Goal: Book appointment/travel/reservation: Book appointment/travel/reservation

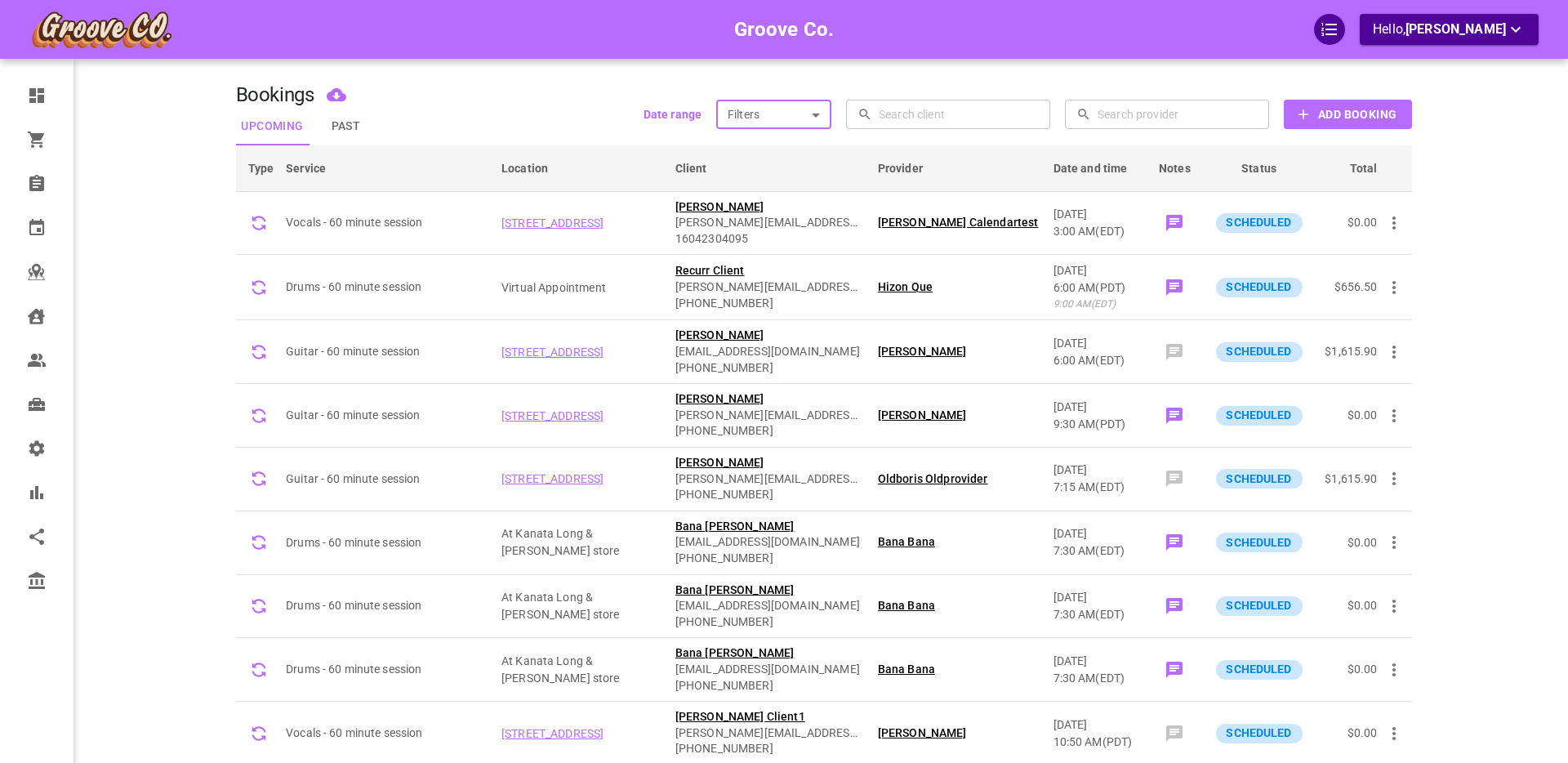
scroll to position [661, 0]
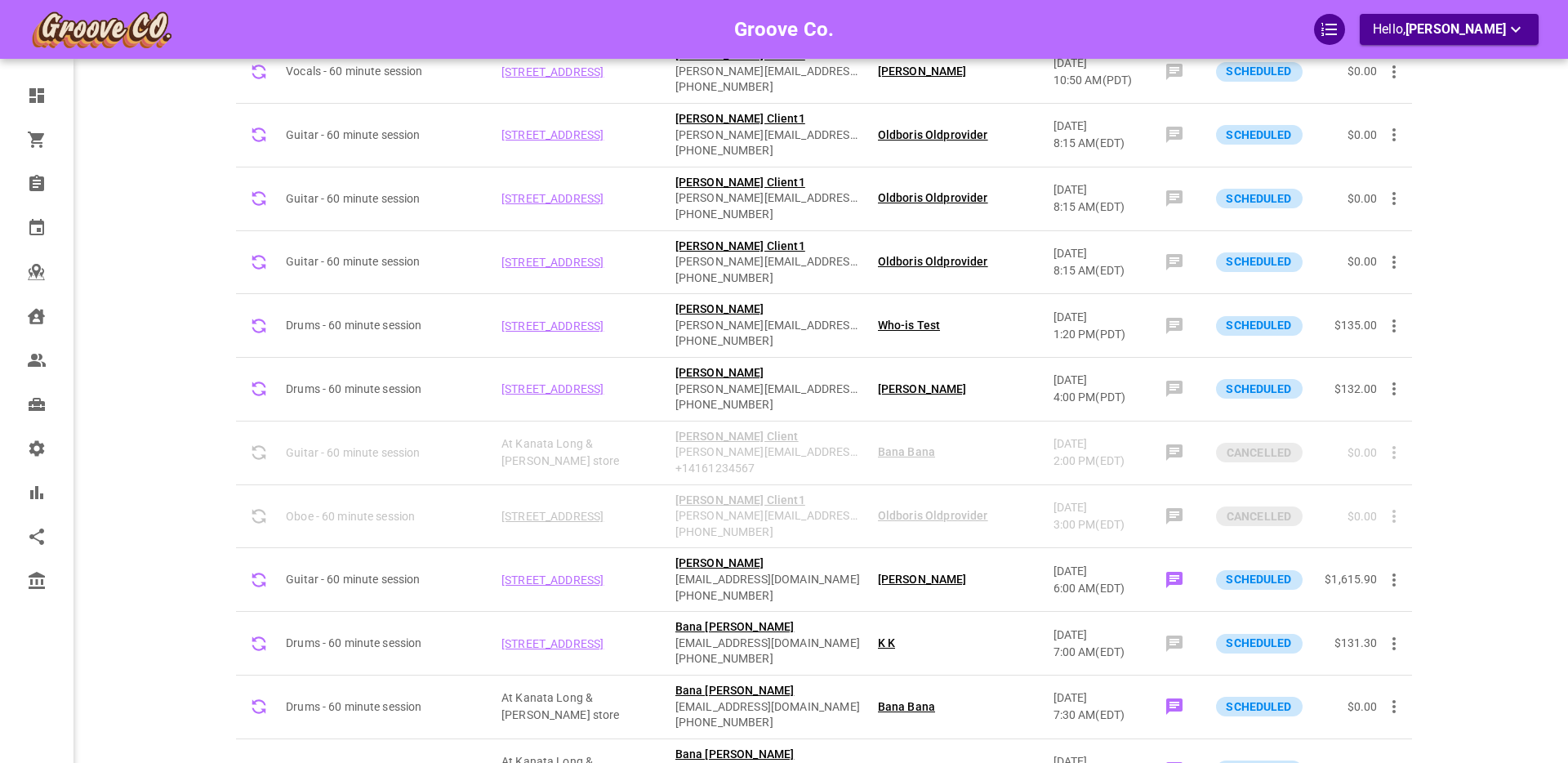
click at [178, 334] on div "Groove Co. Hello, Boris Sandford" at bounding box center [172, 275] width 127 height 1824
click at [183, 324] on div "Groove Co. Hello, Boris Sandford" at bounding box center [172, 275] width 127 height 1824
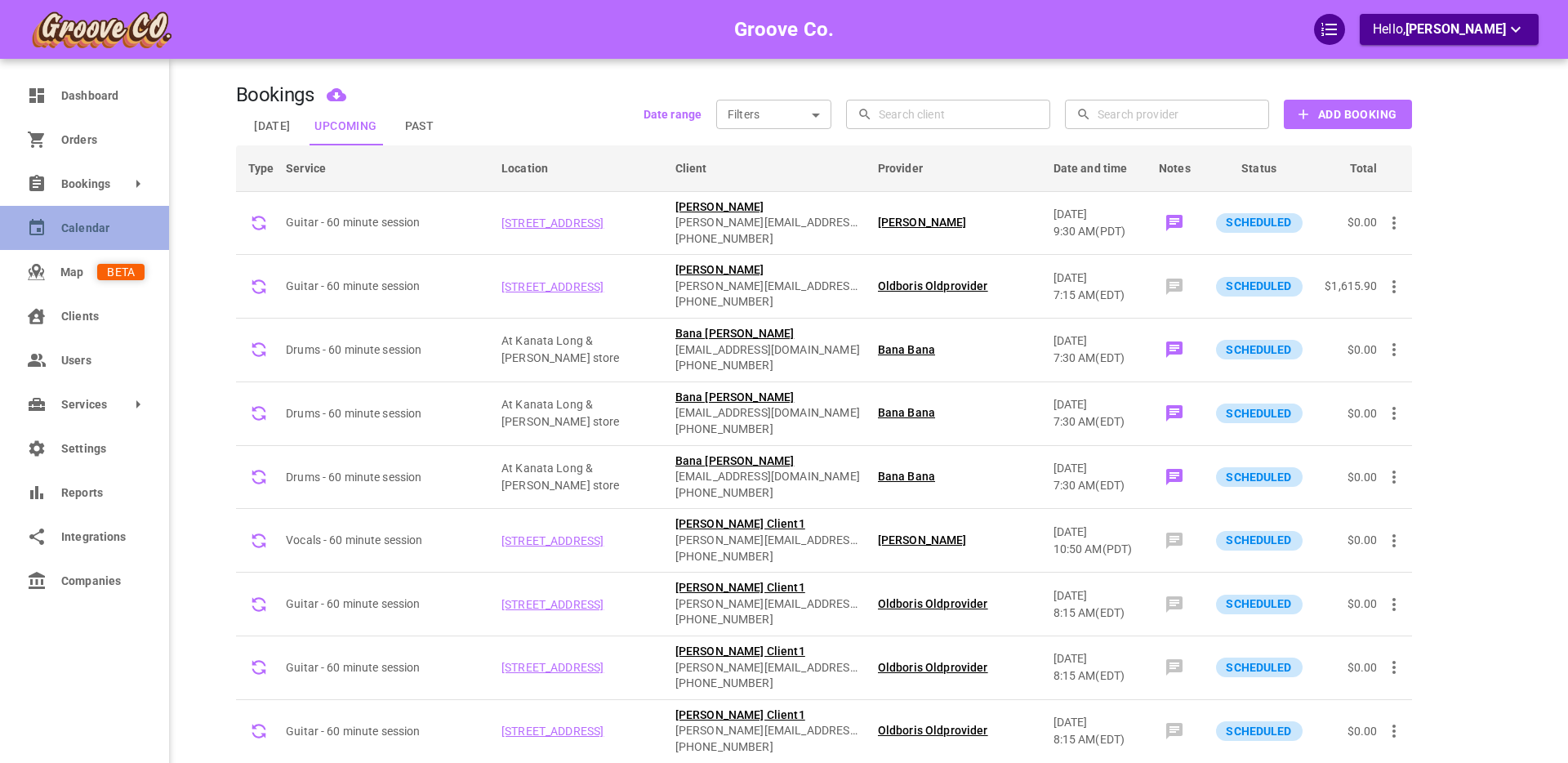
click at [44, 231] on icon at bounding box center [36, 228] width 20 height 20
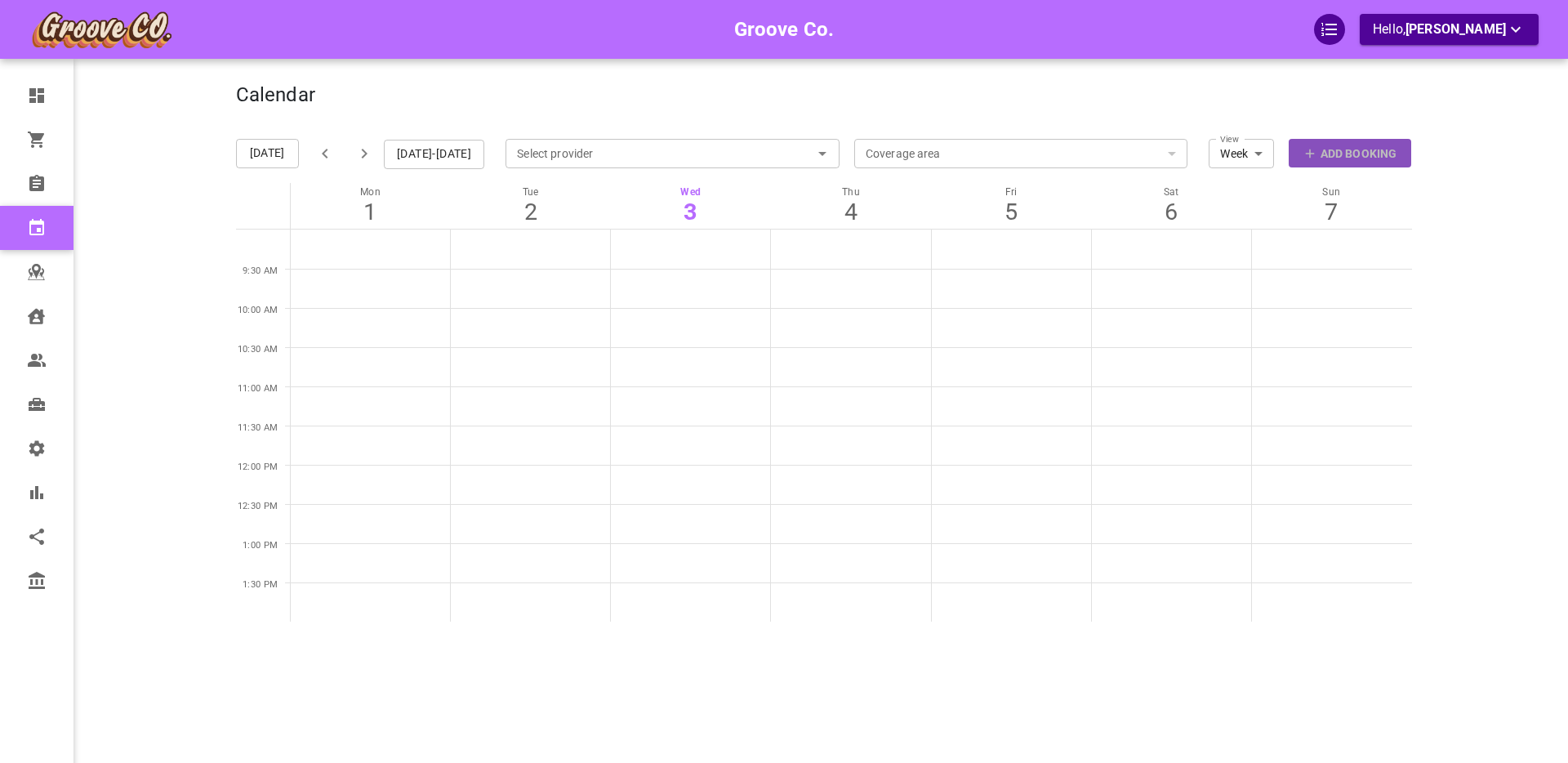
click at [1338, 155] on p "Add Booking" at bounding box center [1358, 153] width 76 height 17
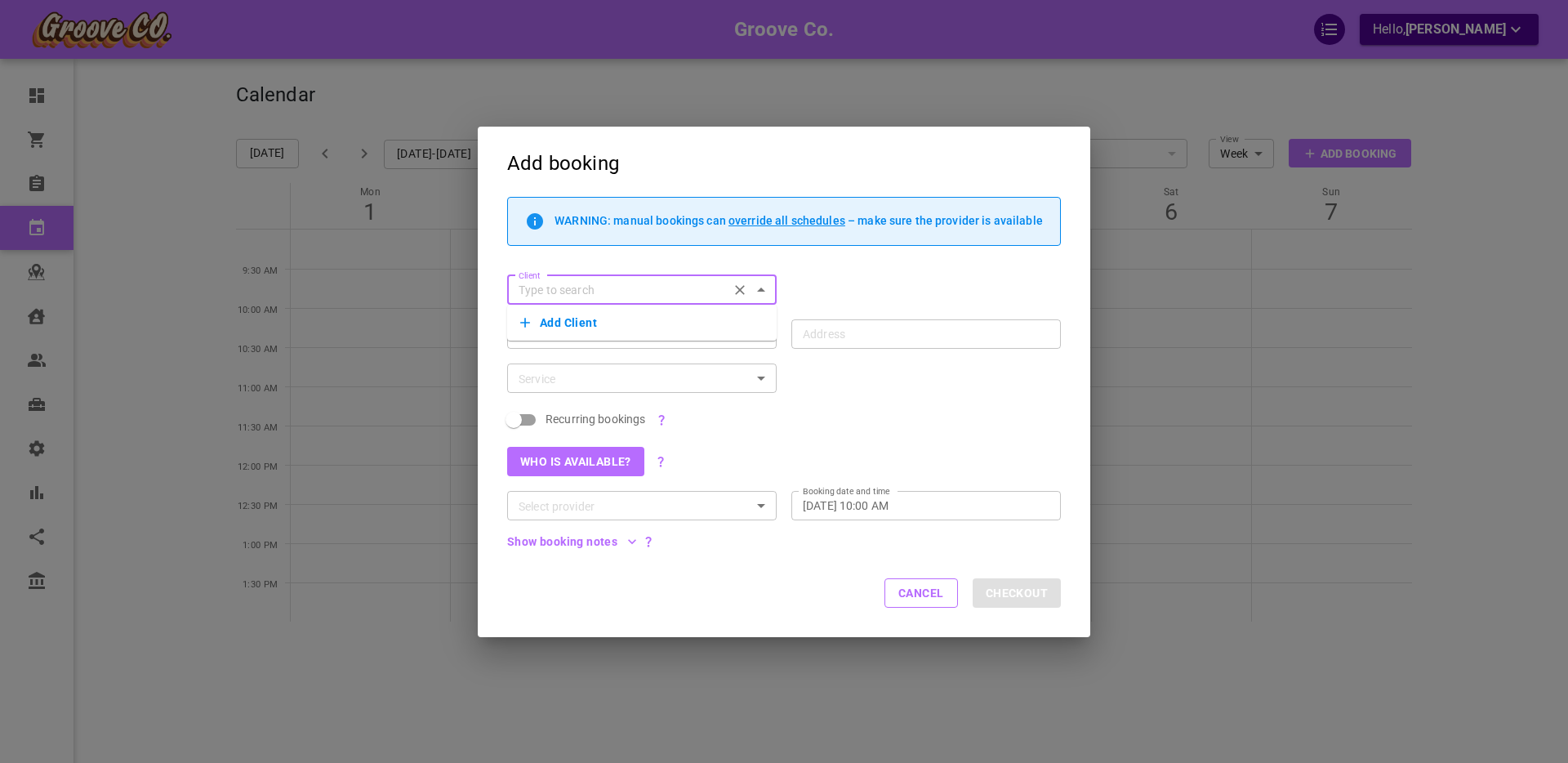
click at [550, 317] on button "Add Client" at bounding box center [642, 322] width 244 height 23
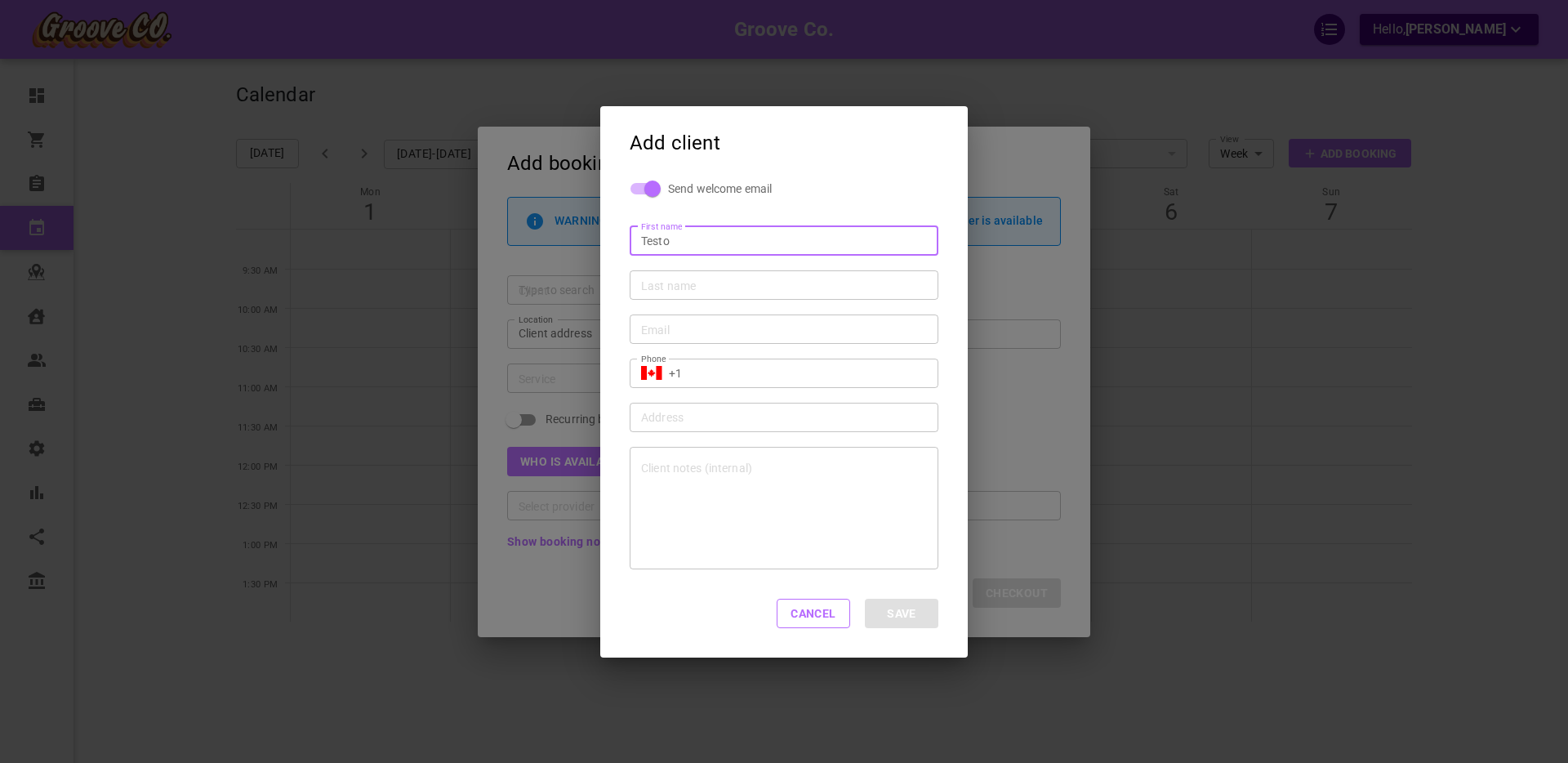
type input "Testo"
type input "McTesto"
type input "sdkhfkd@skdjhkdsjhk.com"
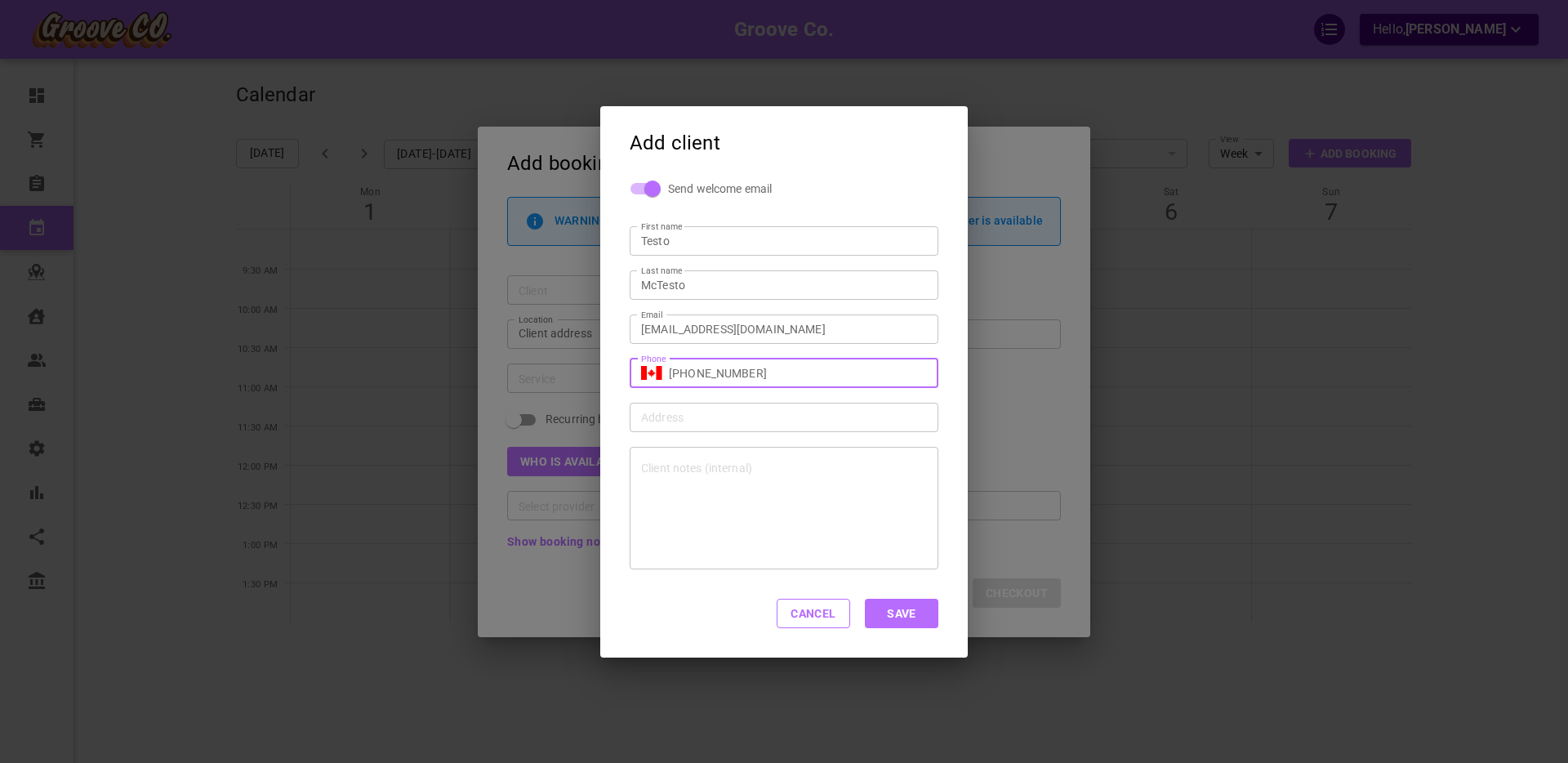
type input "+1 (416) 456-7897"
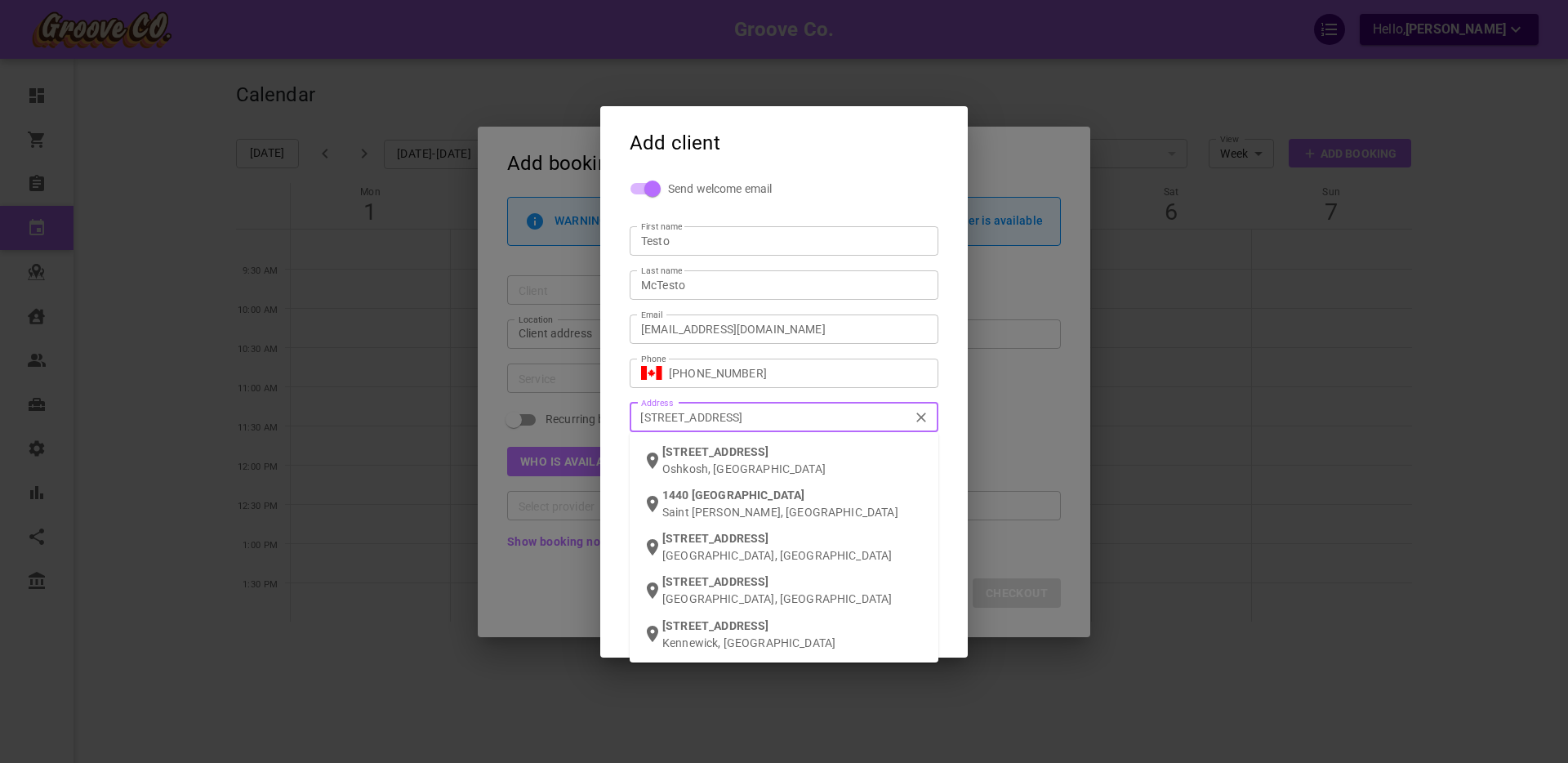
type input "1440 w 20th ave van"
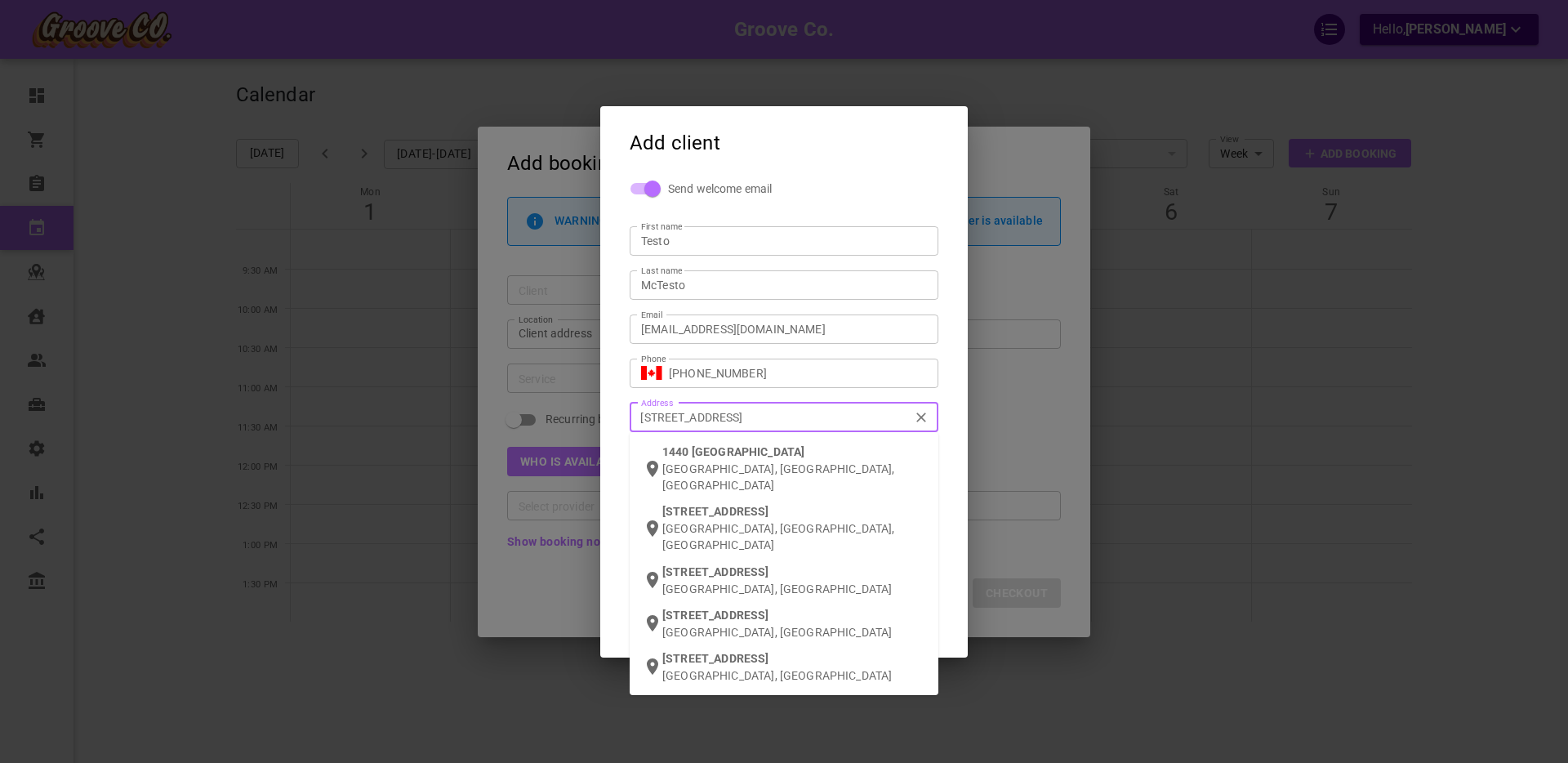
click at [732, 505] on span "1440 W 20th Ave" at bounding box center [716, 511] width 107 height 13
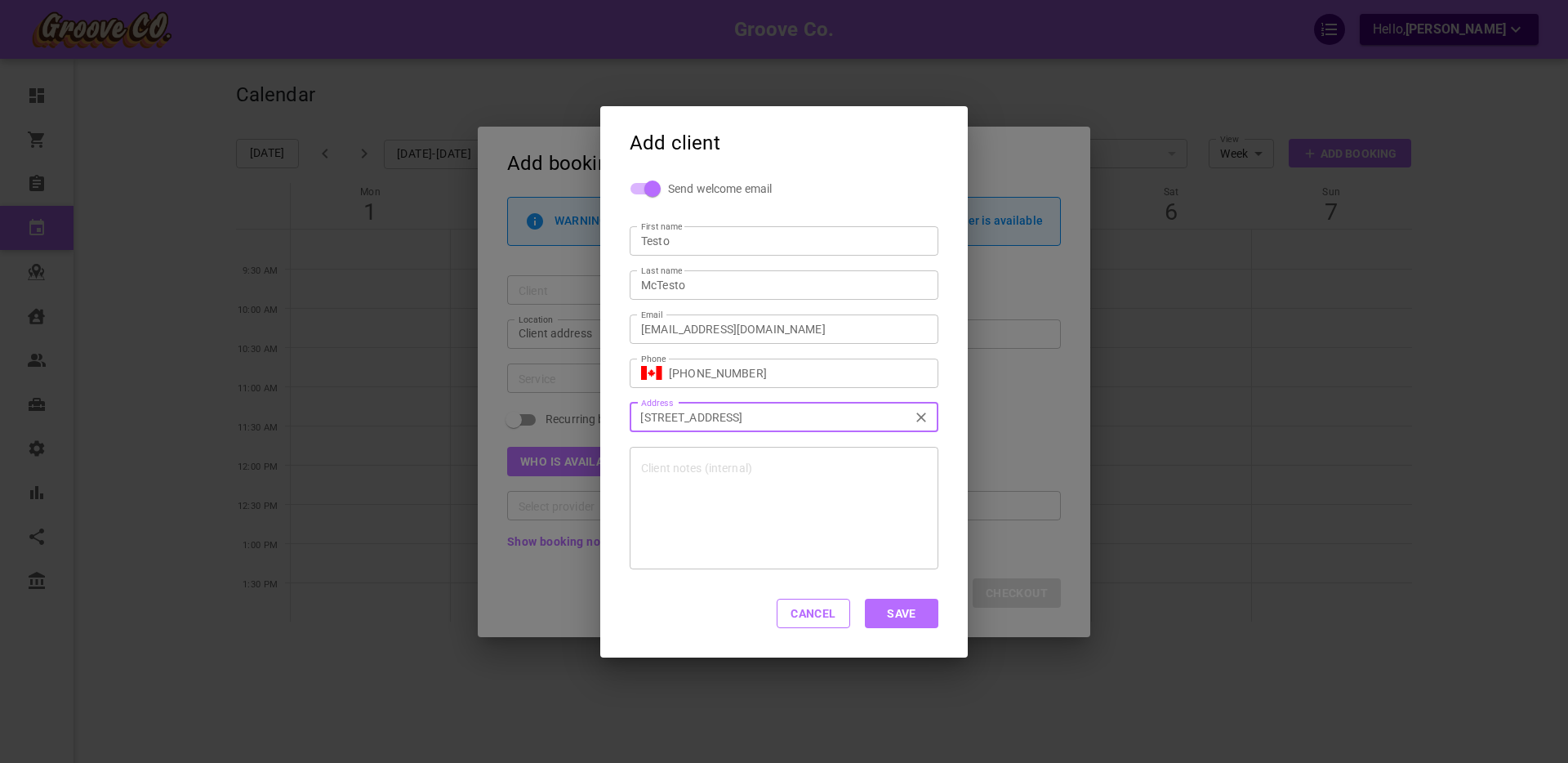
type input "1440 W 20th Ave, Vancouver, BC V5Z 1Y5, Canada"
click at [908, 610] on button "Save" at bounding box center [901, 613] width 74 height 30
click at [799, 610] on button "Cancel" at bounding box center [814, 613] width 74 height 30
type input "+1"
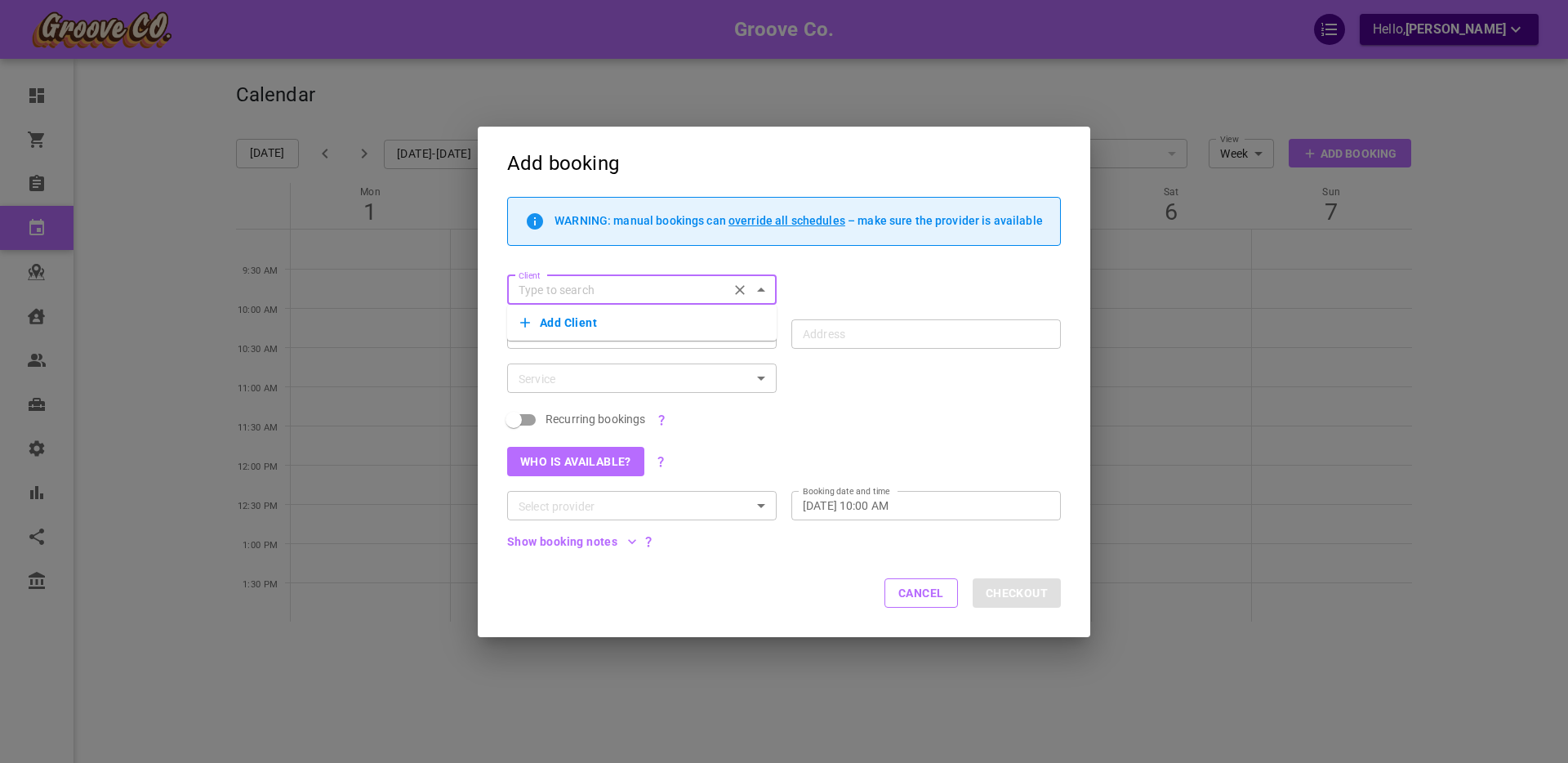
click at [913, 587] on button "Cancel" at bounding box center [921, 592] width 74 height 30
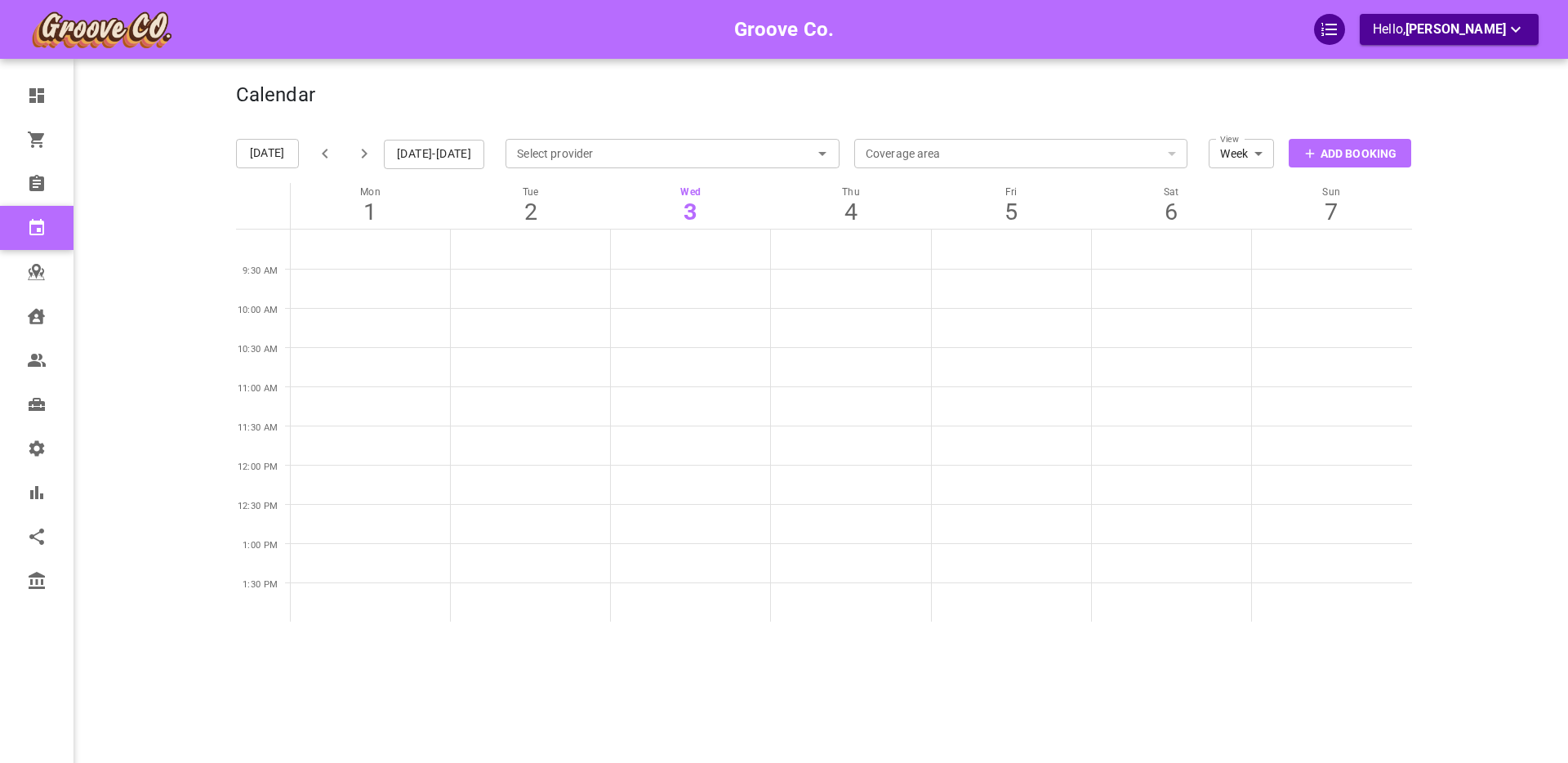
click at [157, 409] on div "Groove Co. Hello, Boris Sandford" at bounding box center [172, 406] width 127 height 763
click at [1338, 152] on p "Add Booking" at bounding box center [1358, 153] width 76 height 17
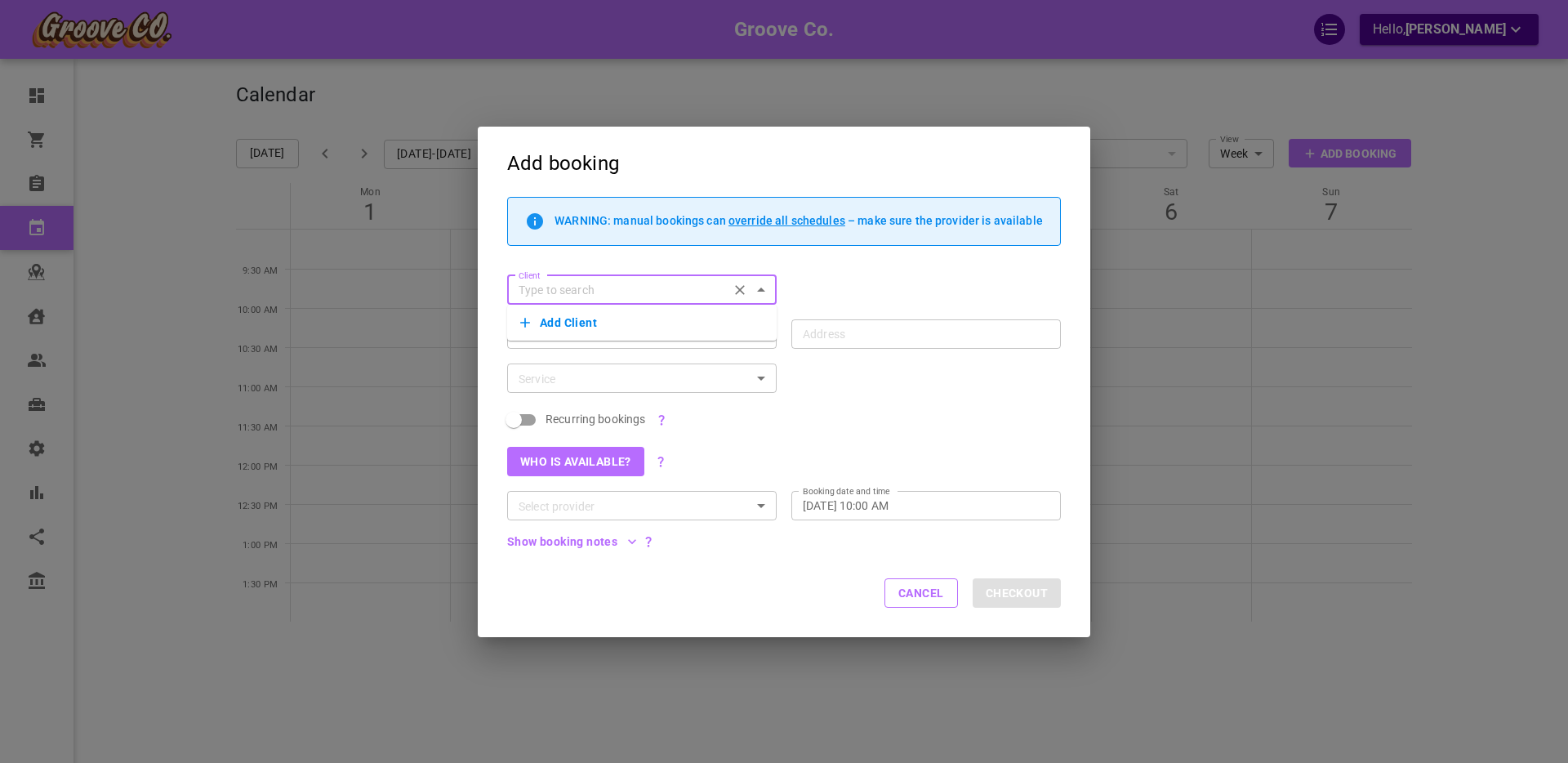
click at [578, 324] on button "Add Client" at bounding box center [642, 322] width 244 height 23
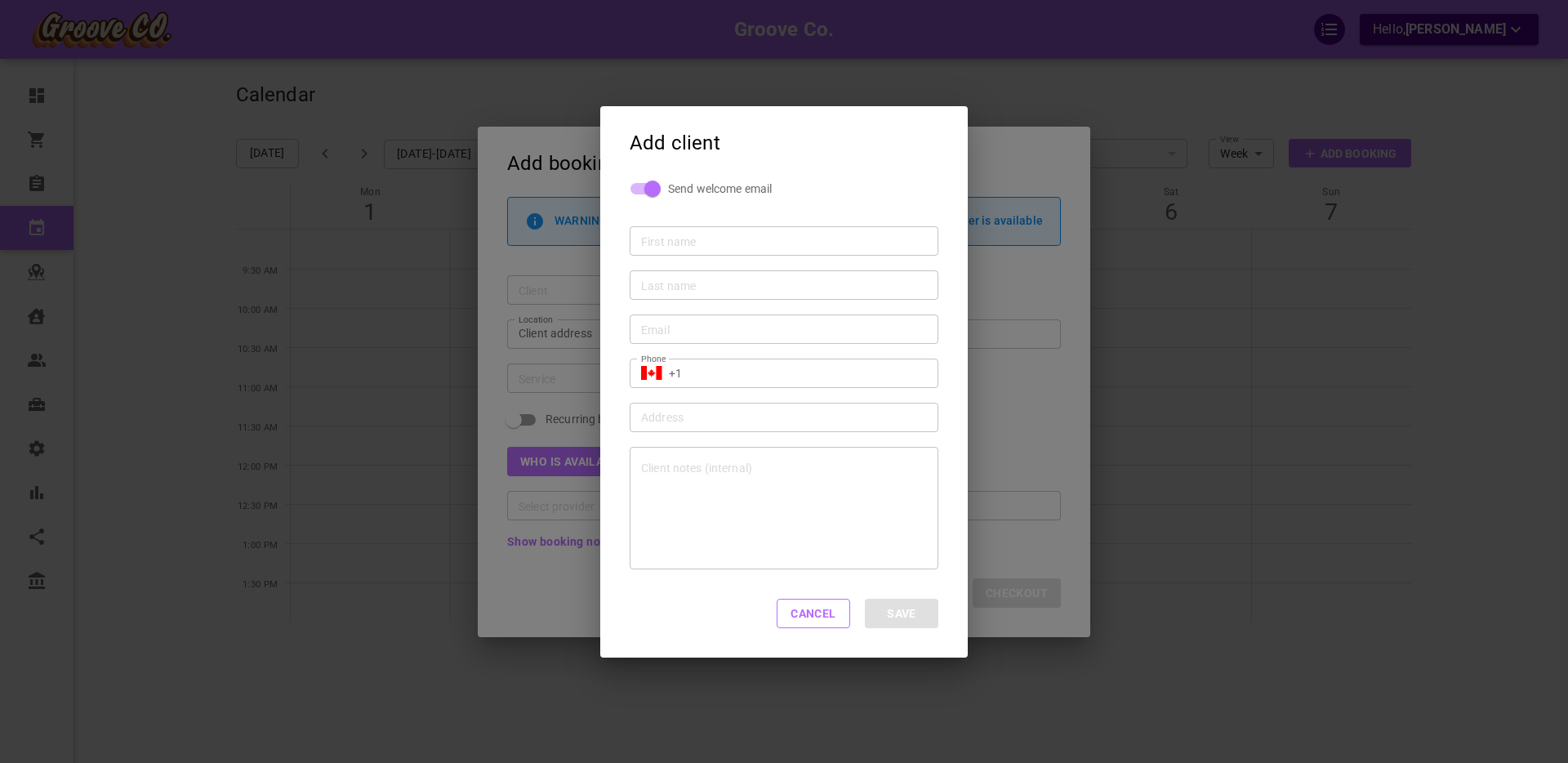
click at [674, 240] on input "First name" at bounding box center [784, 240] width 286 height 17
type input "Test111"
click at [810, 613] on button "Cancel" at bounding box center [814, 613] width 74 height 30
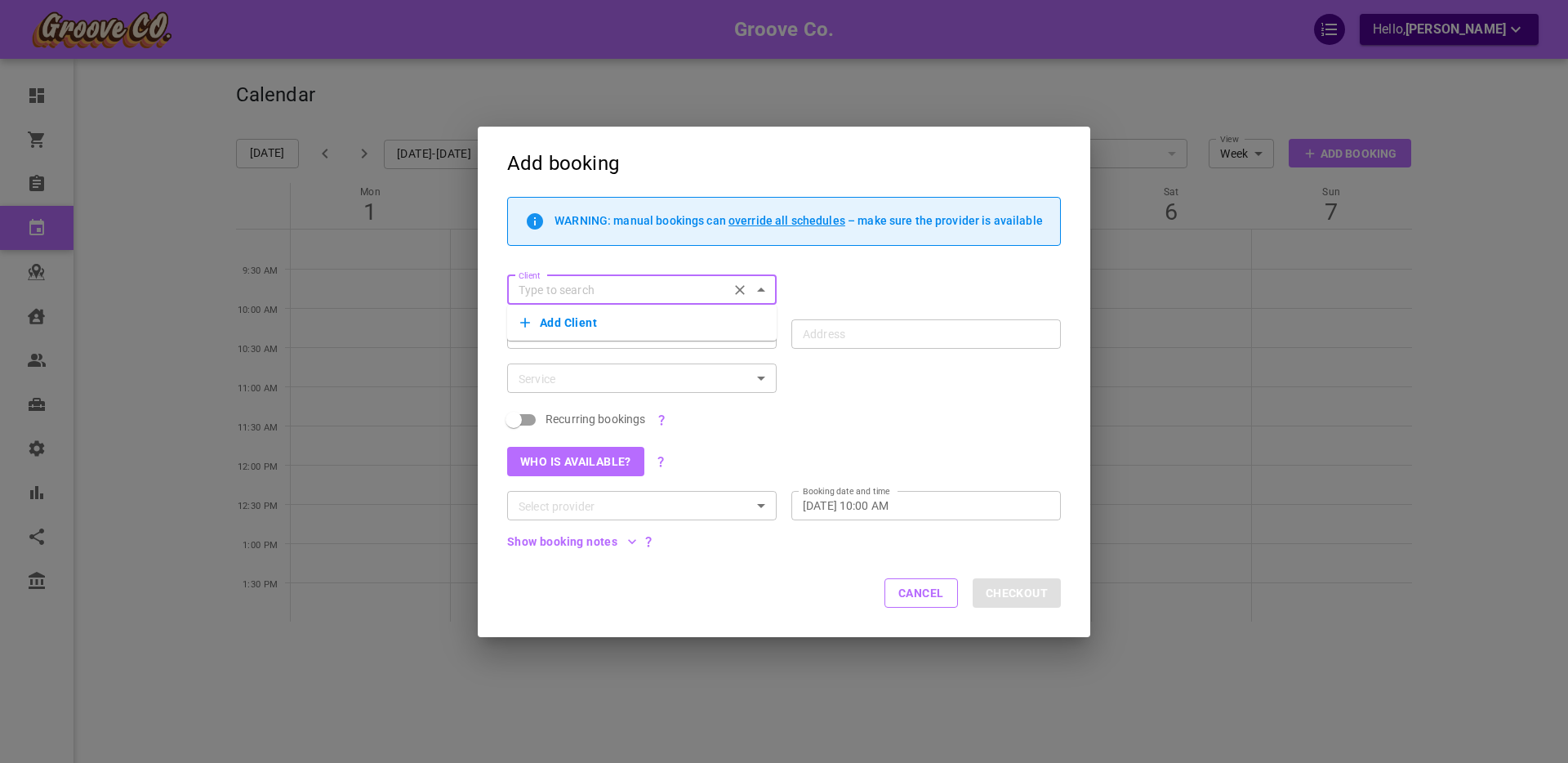
click at [567, 320] on button "Add Client" at bounding box center [642, 322] width 244 height 23
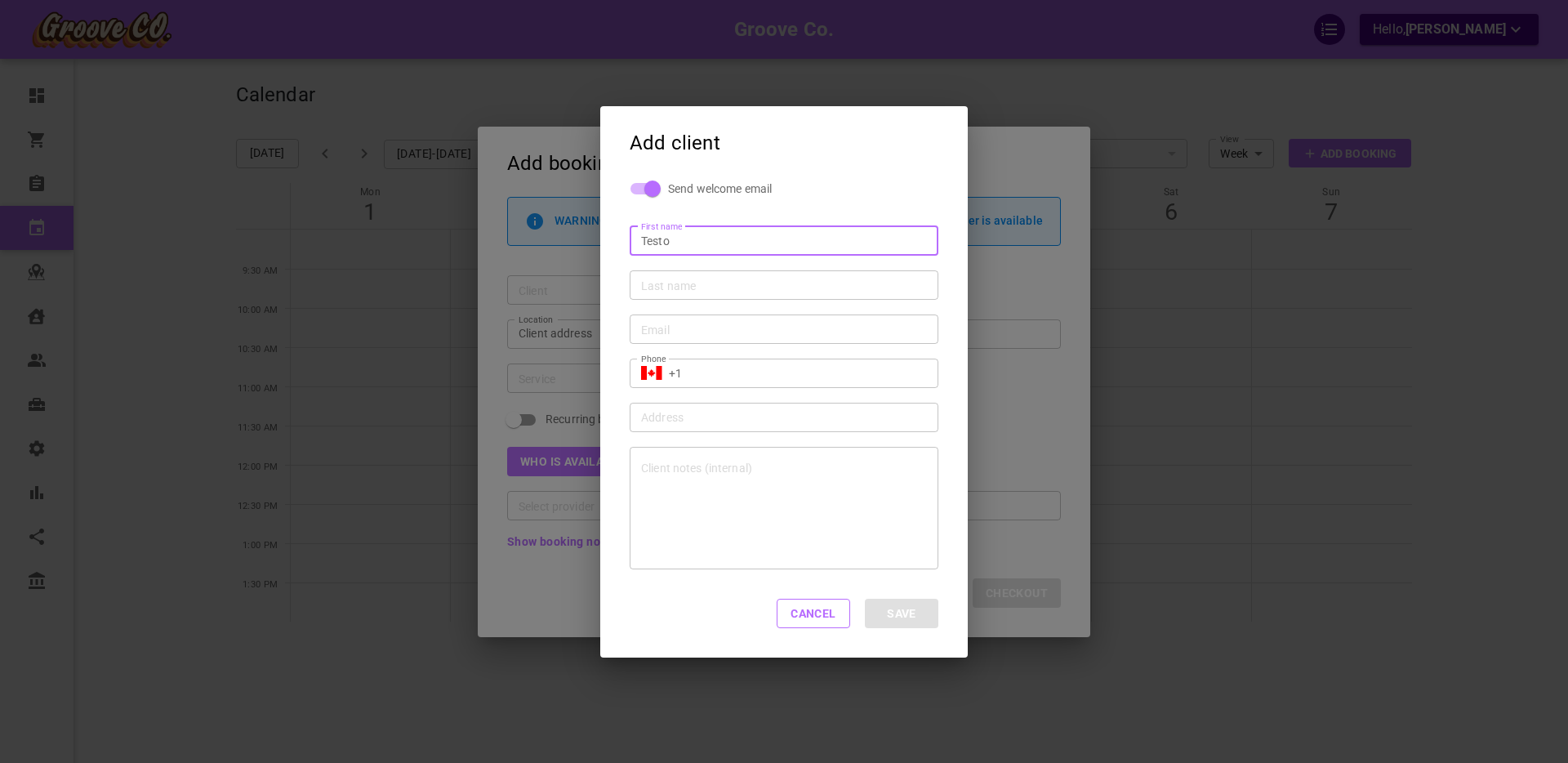
type input "Testo"
type input "Testyyyyy"
type input "[EMAIL_ADDRESS][DOMAIN_NAME]"
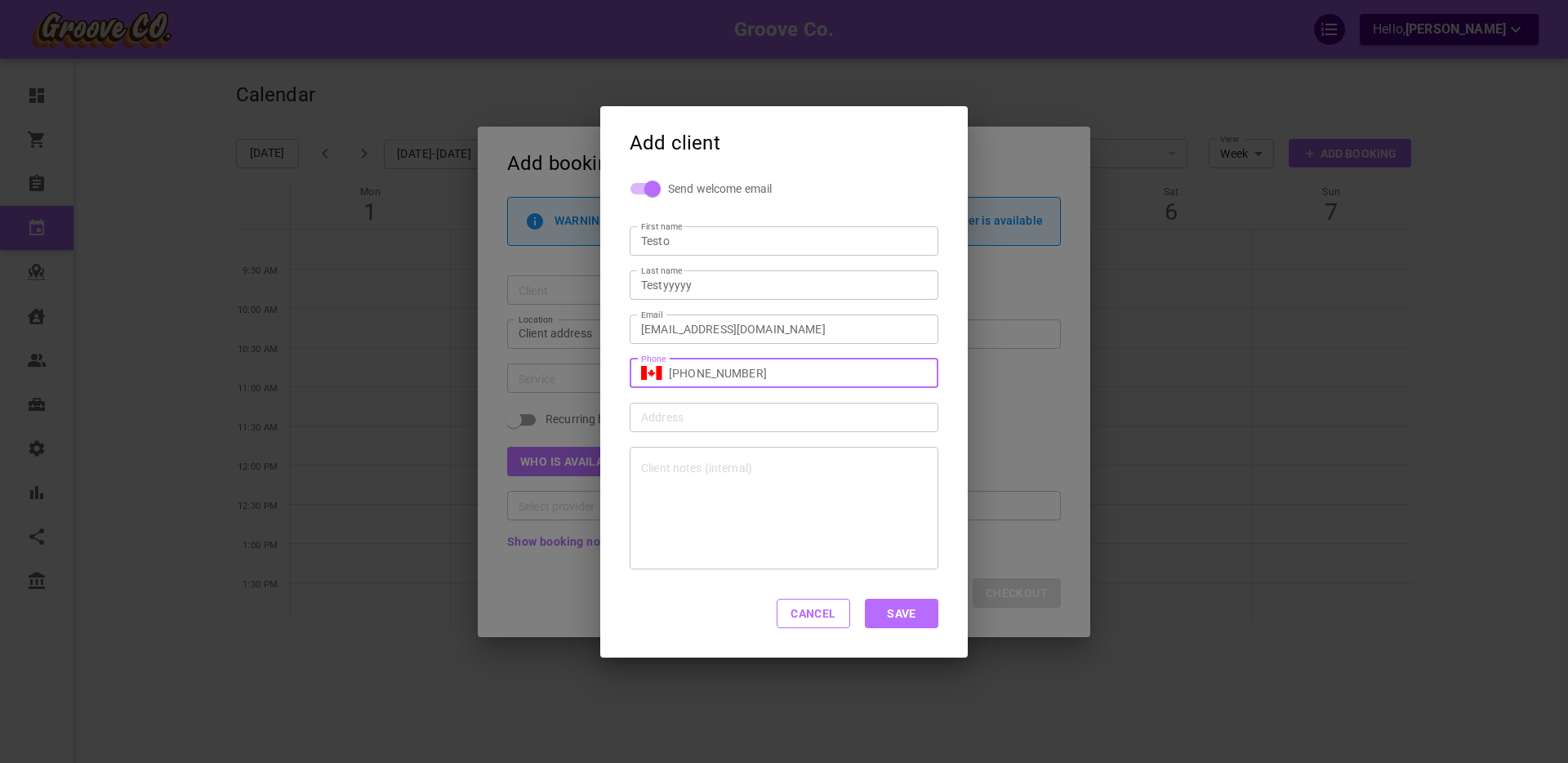
type input "[PHONE_NUMBER]"
click at [719, 417] on input "Address Address" at bounding box center [775, 416] width 283 height 21
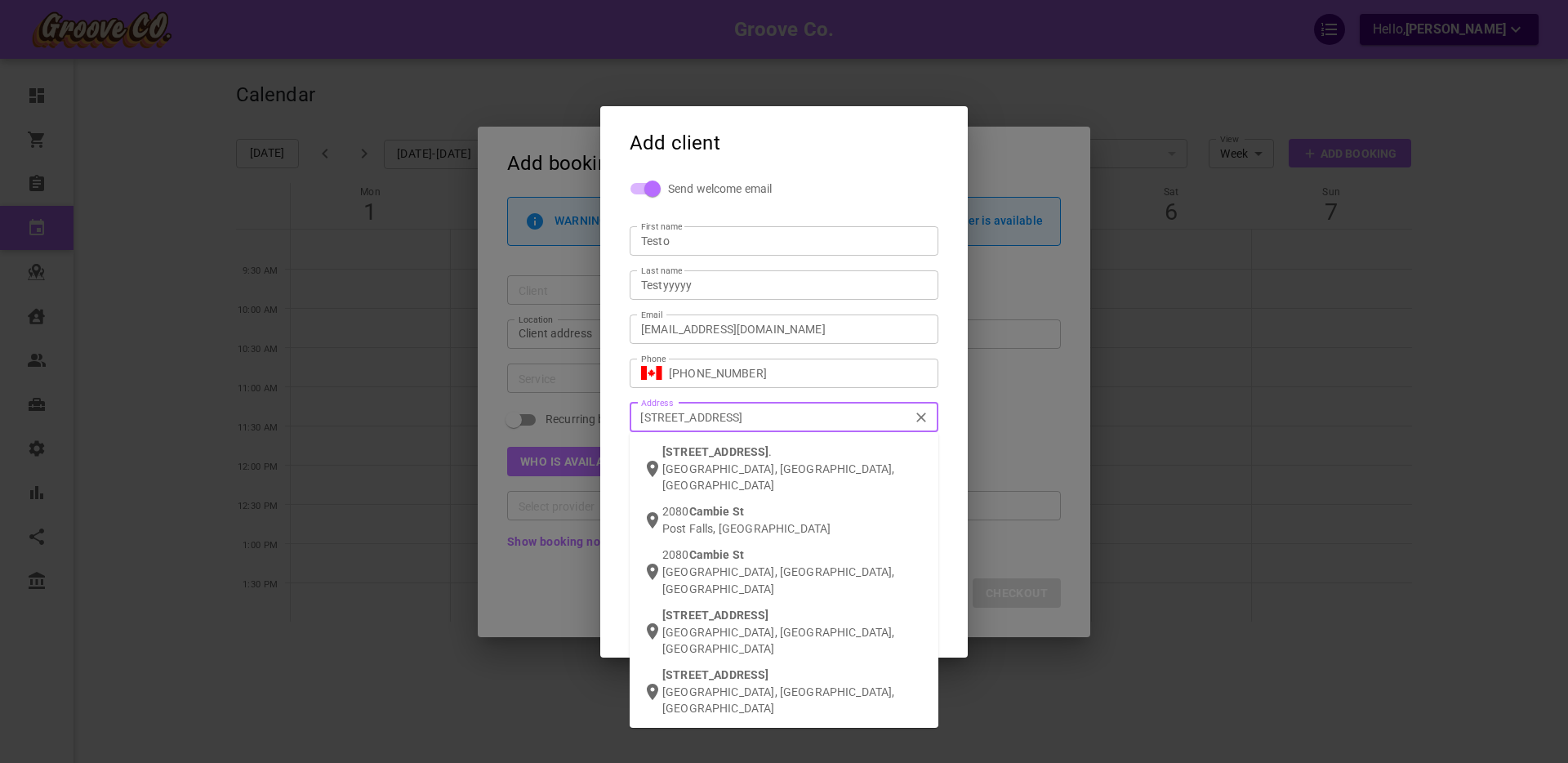
type input "[STREET_ADDRESS]"
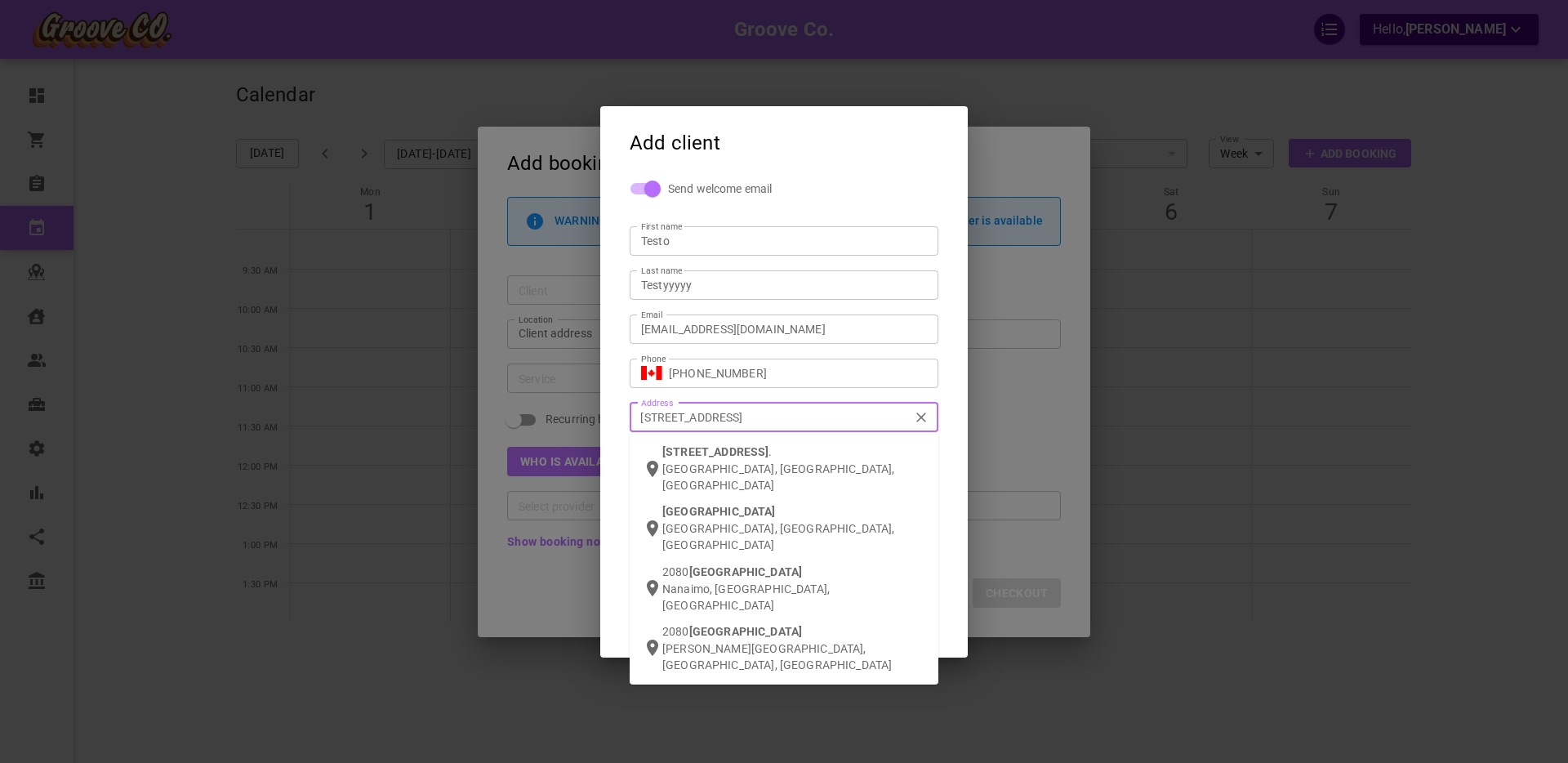
click at [708, 449] on span "[STREET_ADDRESS]" at bounding box center [716, 451] width 107 height 13
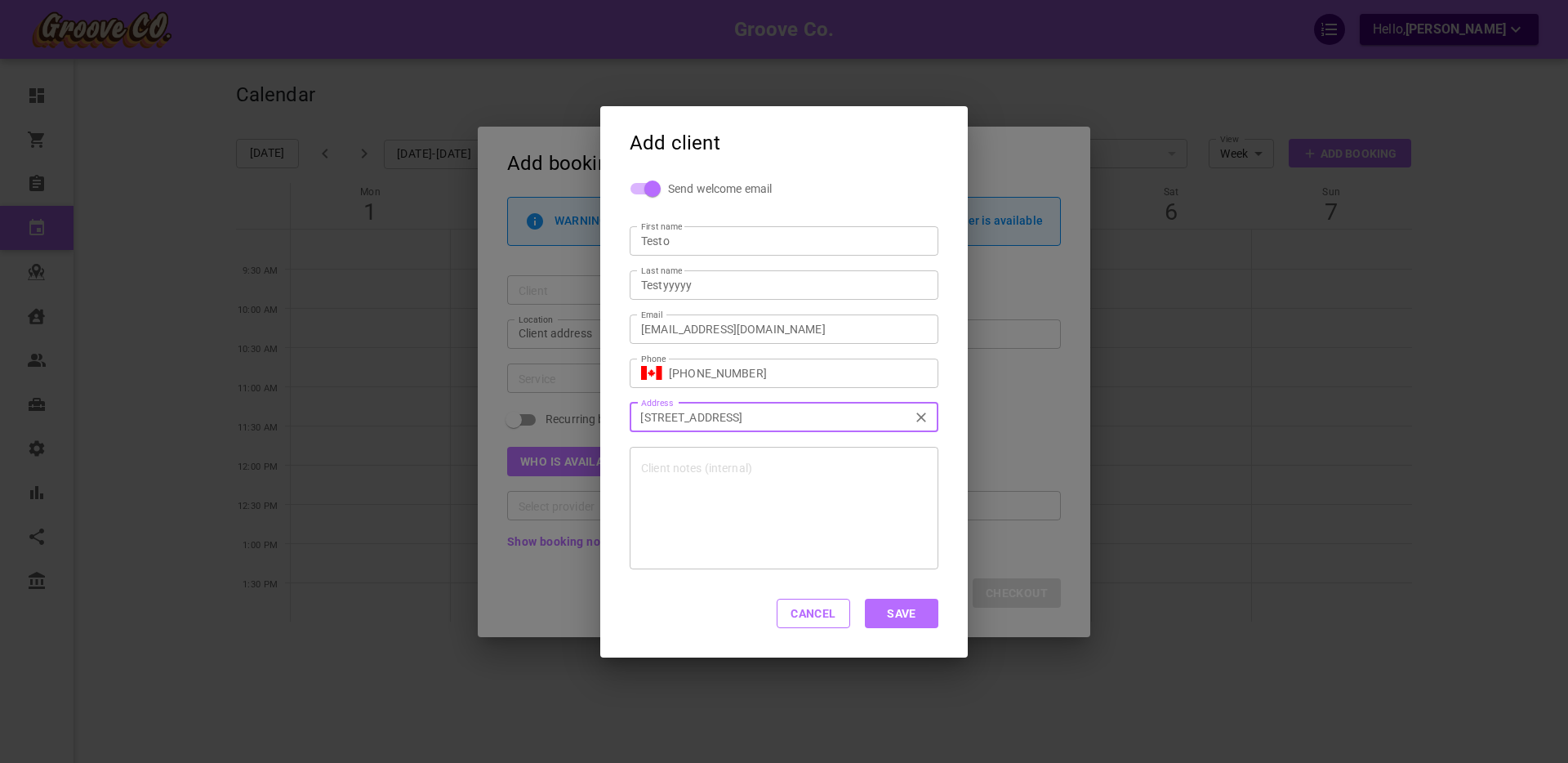
type input "[STREET_ADDRESS]"
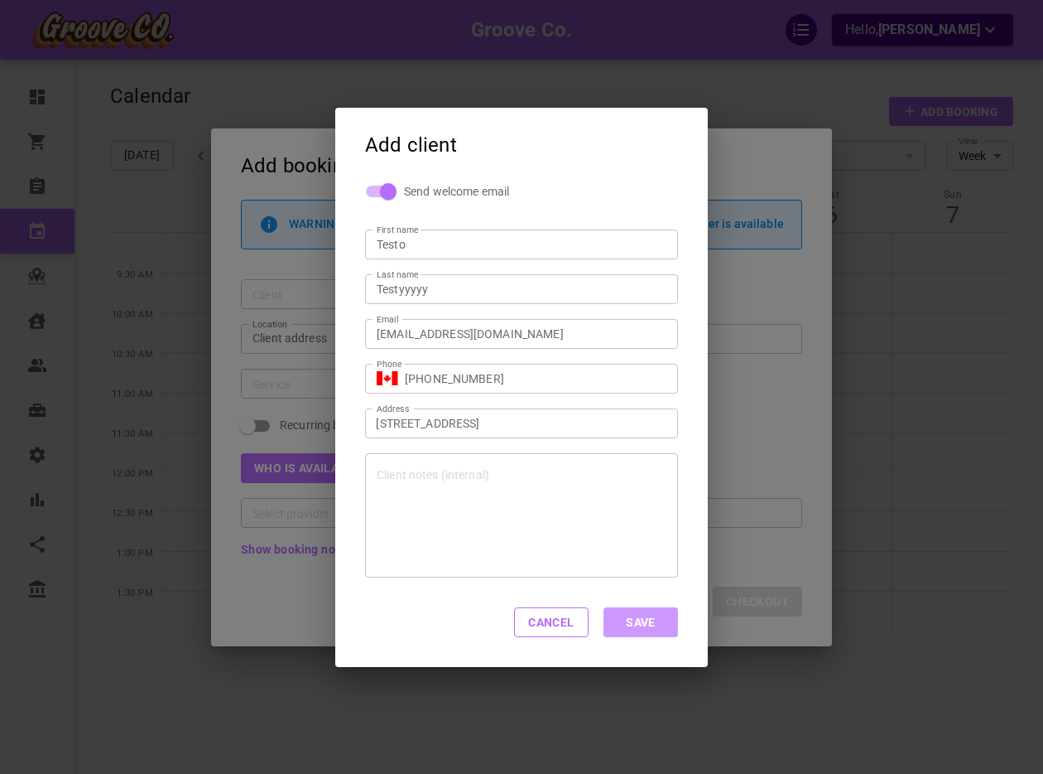
click at [641, 620] on button "Save" at bounding box center [641, 622] width 75 height 30
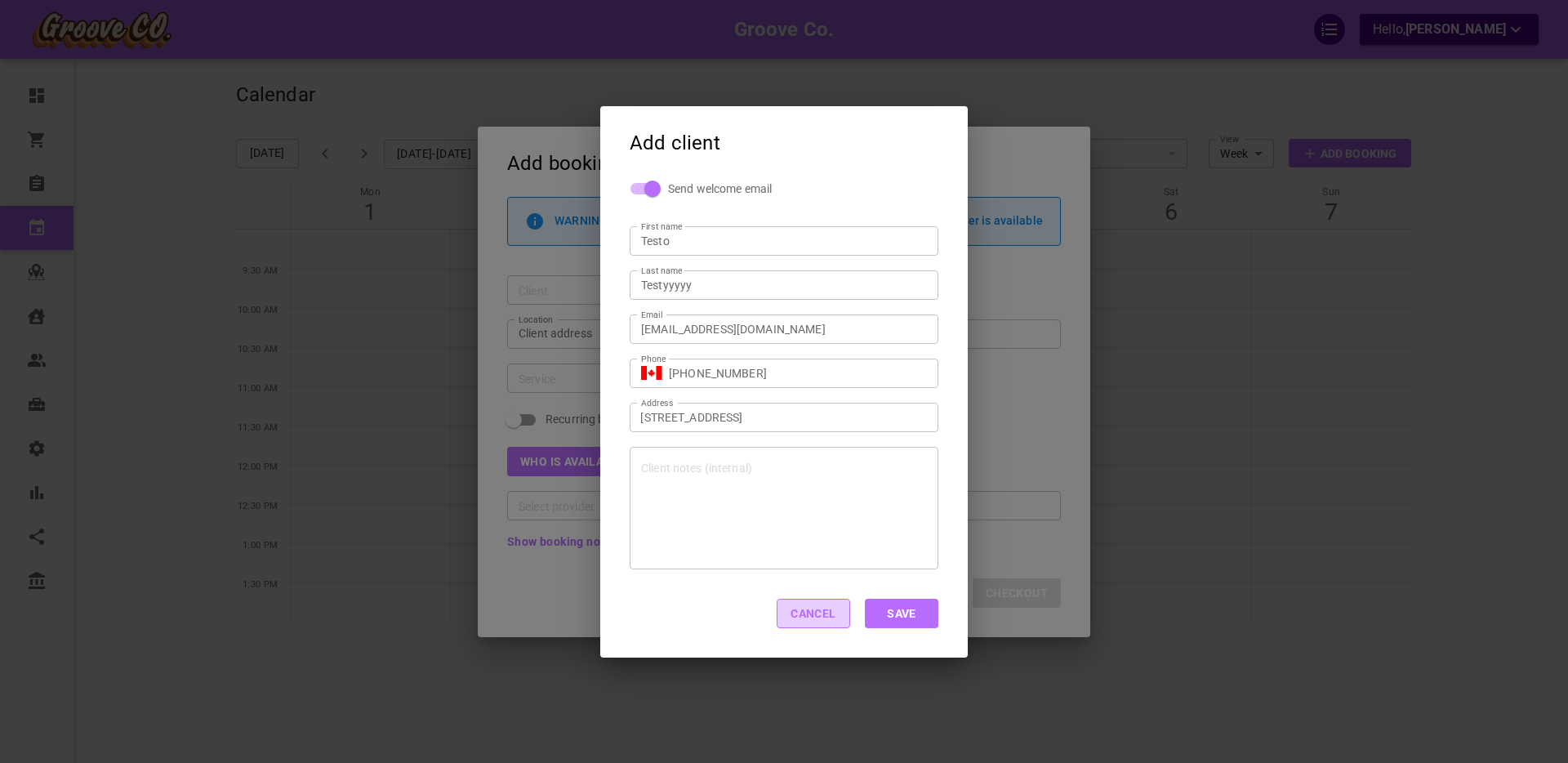
click at [811, 615] on button "Cancel" at bounding box center [814, 613] width 74 height 30
type input "+1"
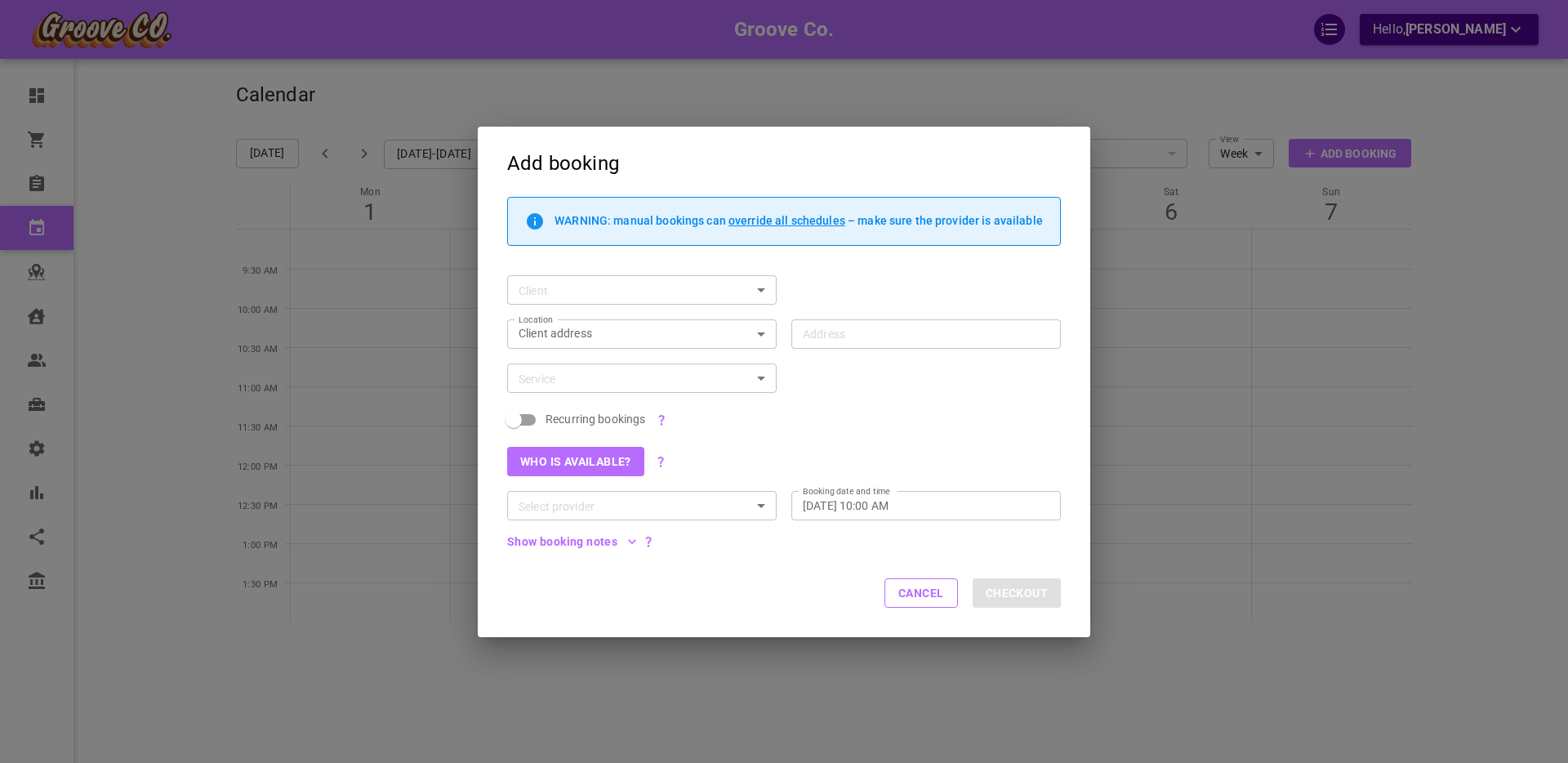
drag, startPoint x: 824, startPoint y: 422, endPoint x: 677, endPoint y: 367, distance: 157.0
click at [824, 421] on div "Recurring bookings" at bounding box center [776, 412] width 568 height 39
click at [604, 339] on body "Groove Co. Hello, [PERSON_NAME] Dashboard Orders Bookings Calendar Map Clients …" at bounding box center [784, 431] width 1568 height 863
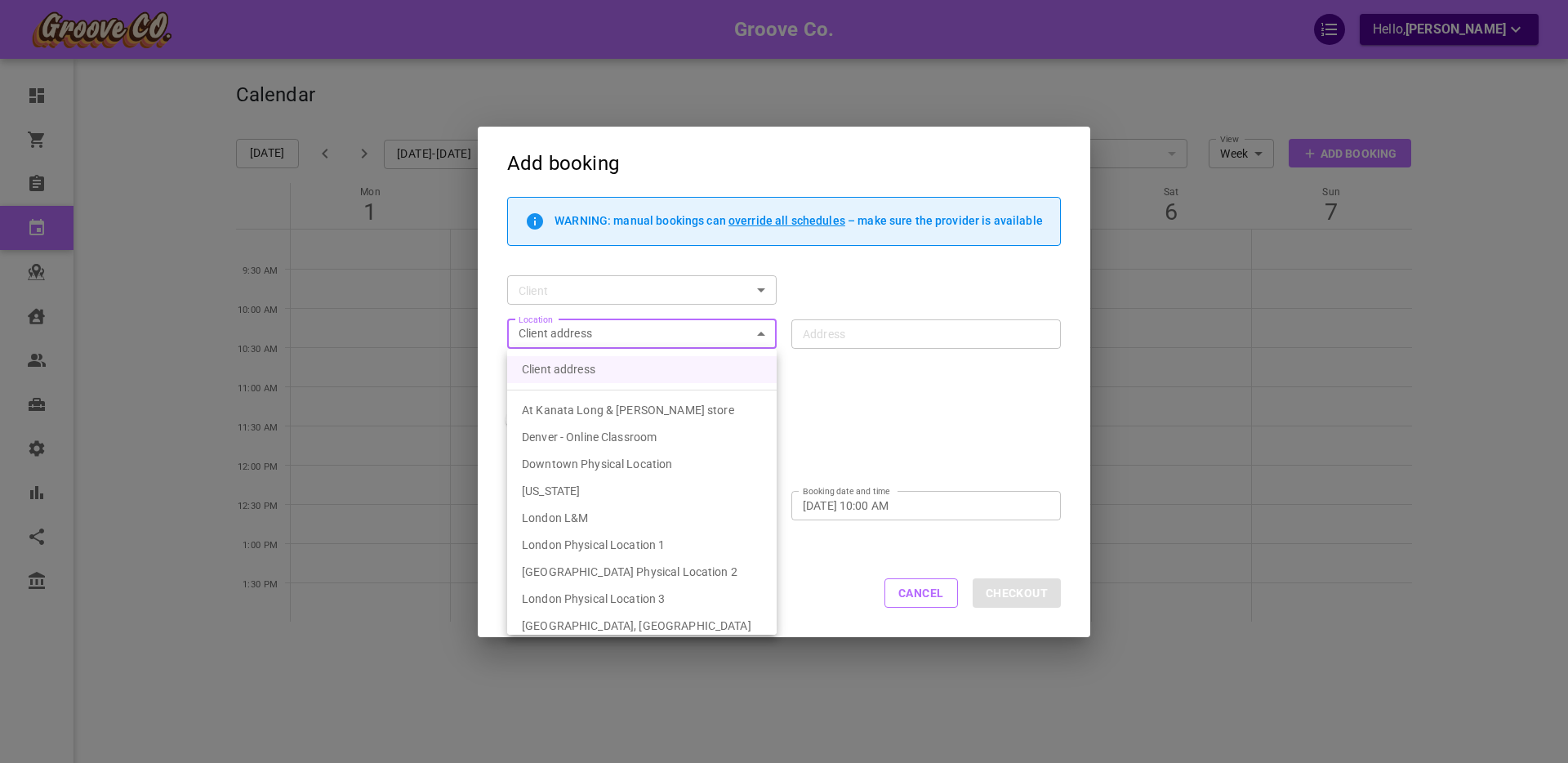
click at [833, 334] on div at bounding box center [784, 382] width 1568 height 763
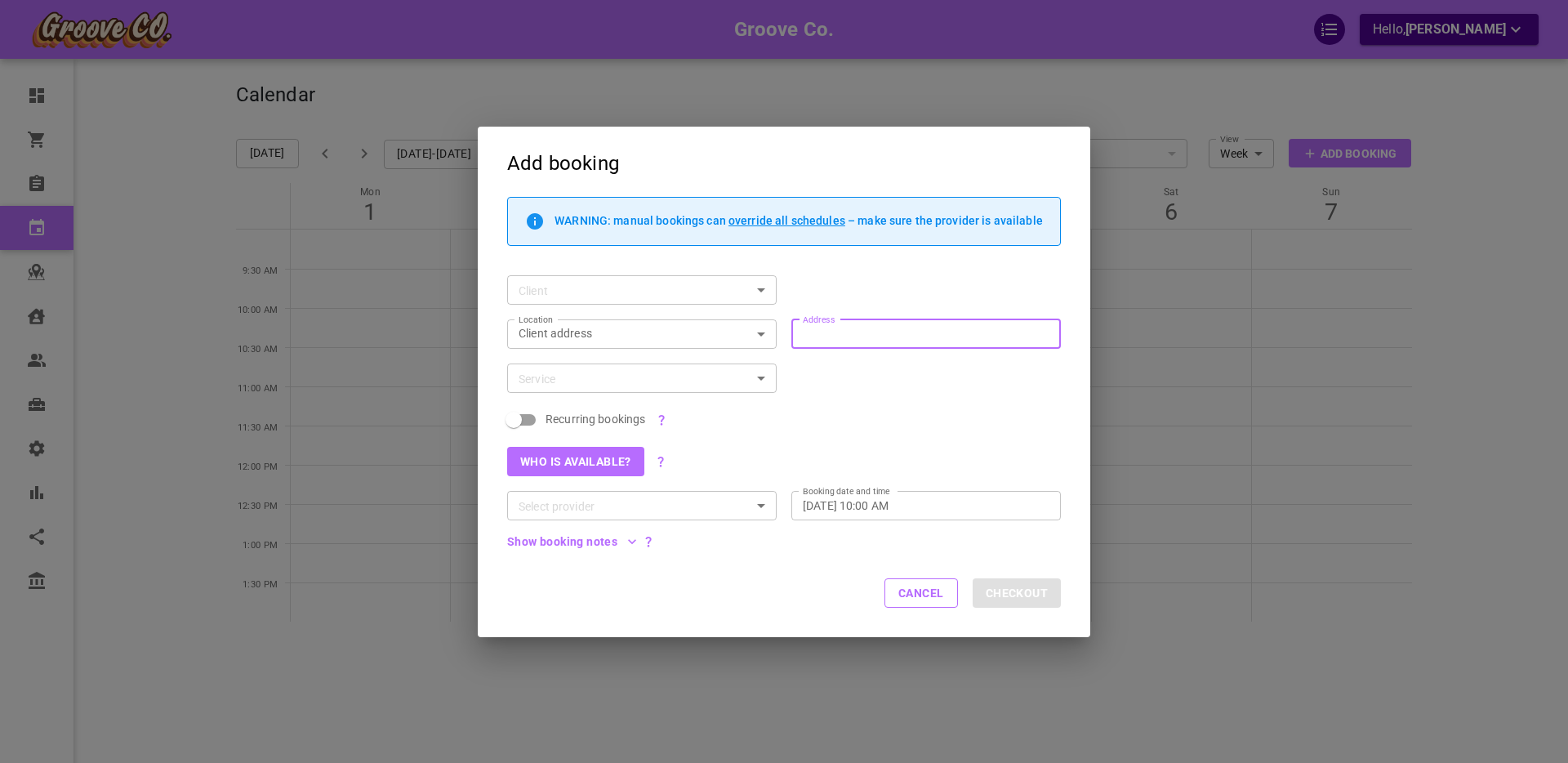
click at [842, 333] on input "Address Address" at bounding box center [918, 333] width 245 height 21
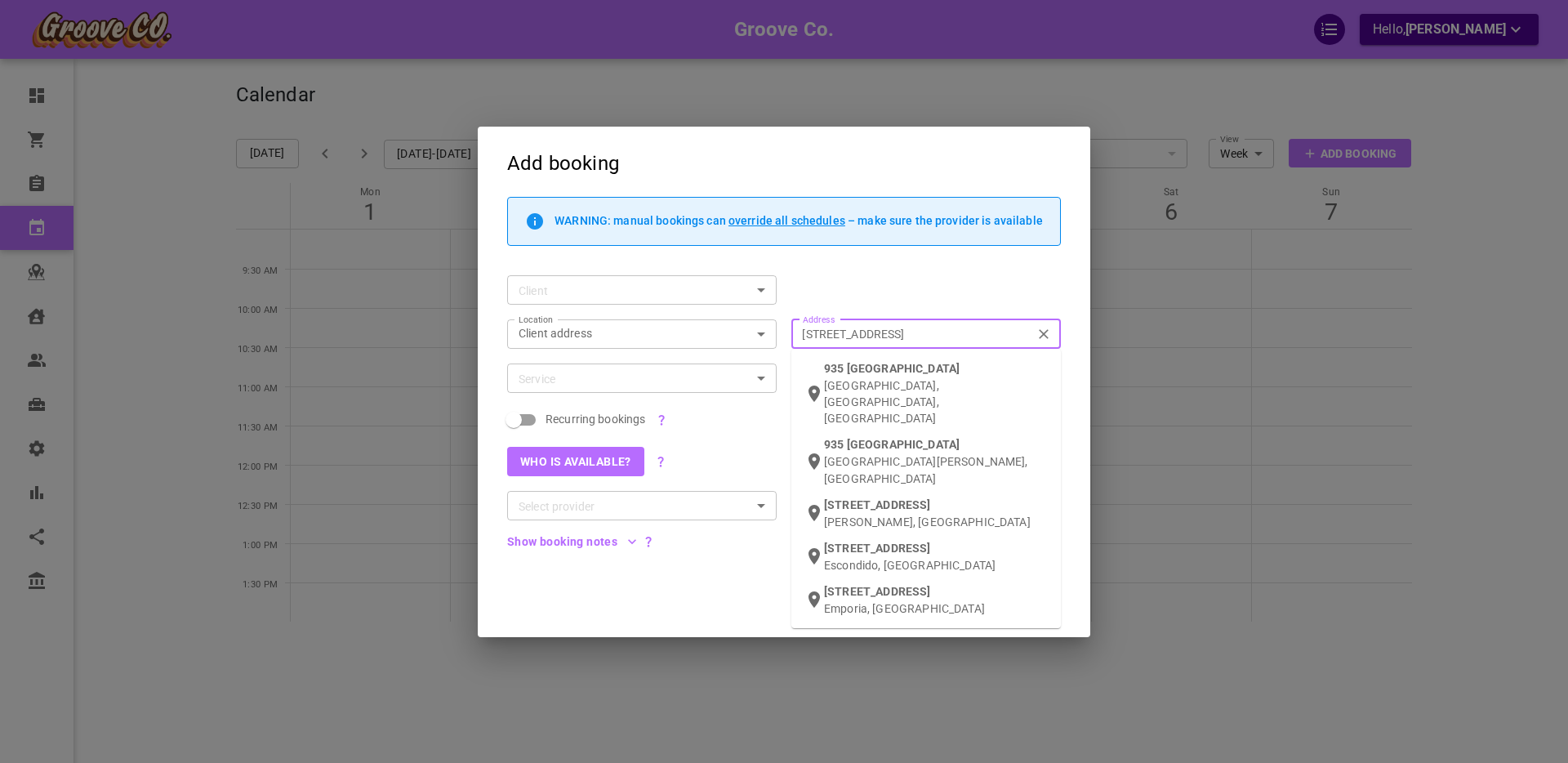
type input "[STREET_ADDRESS]"
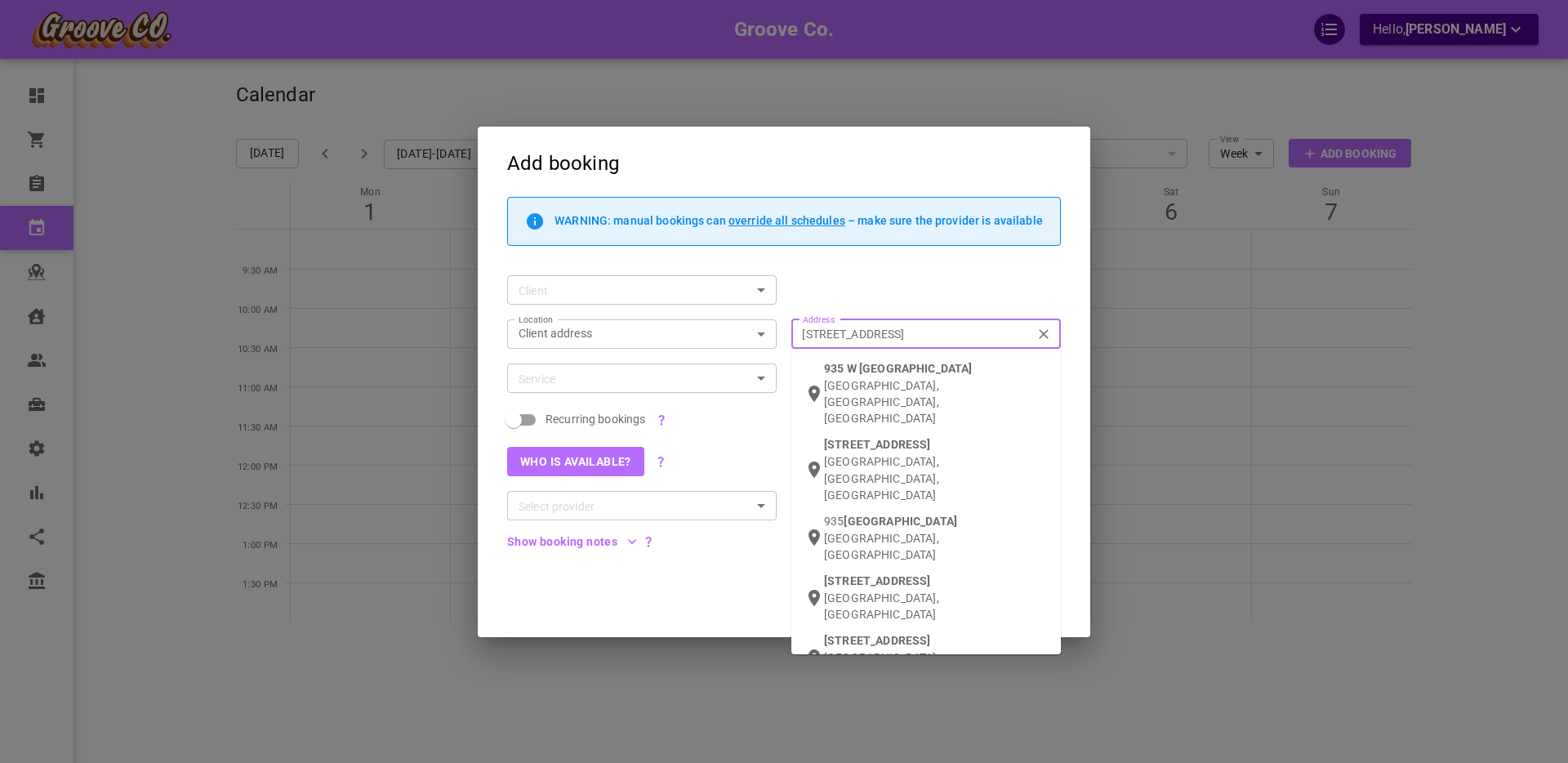
click at [847, 386] on p "[GEOGRAPHIC_DATA], [GEOGRAPHIC_DATA], [GEOGRAPHIC_DATA]" at bounding box center [936, 402] width 224 height 49
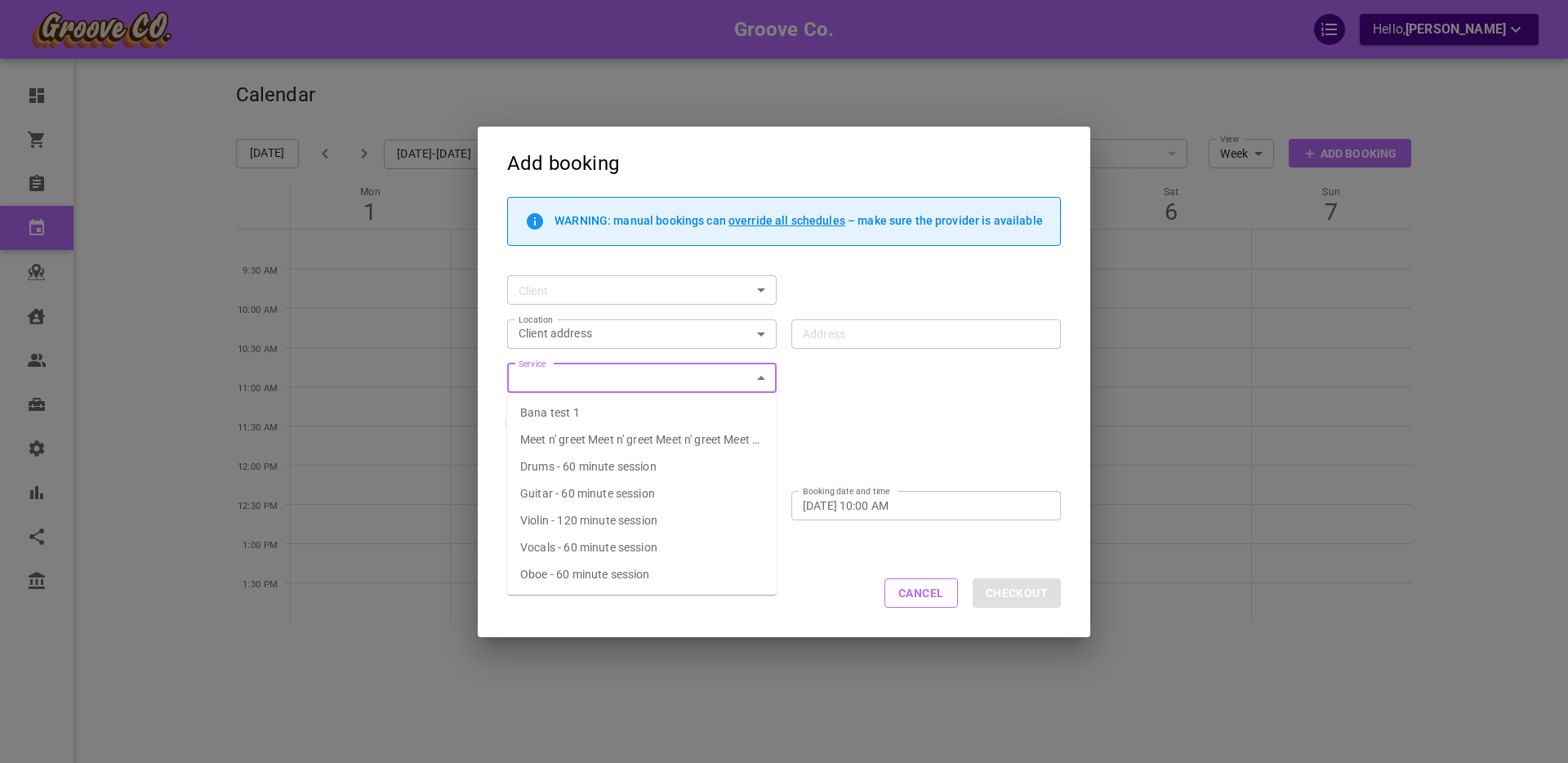
click at [573, 382] on input "Service" at bounding box center [628, 379] width 233 height 21
click at [566, 488] on span "Guitar - 60 minute session" at bounding box center [588, 493] width 135 height 13
type input "Guitar - 60 minute session"
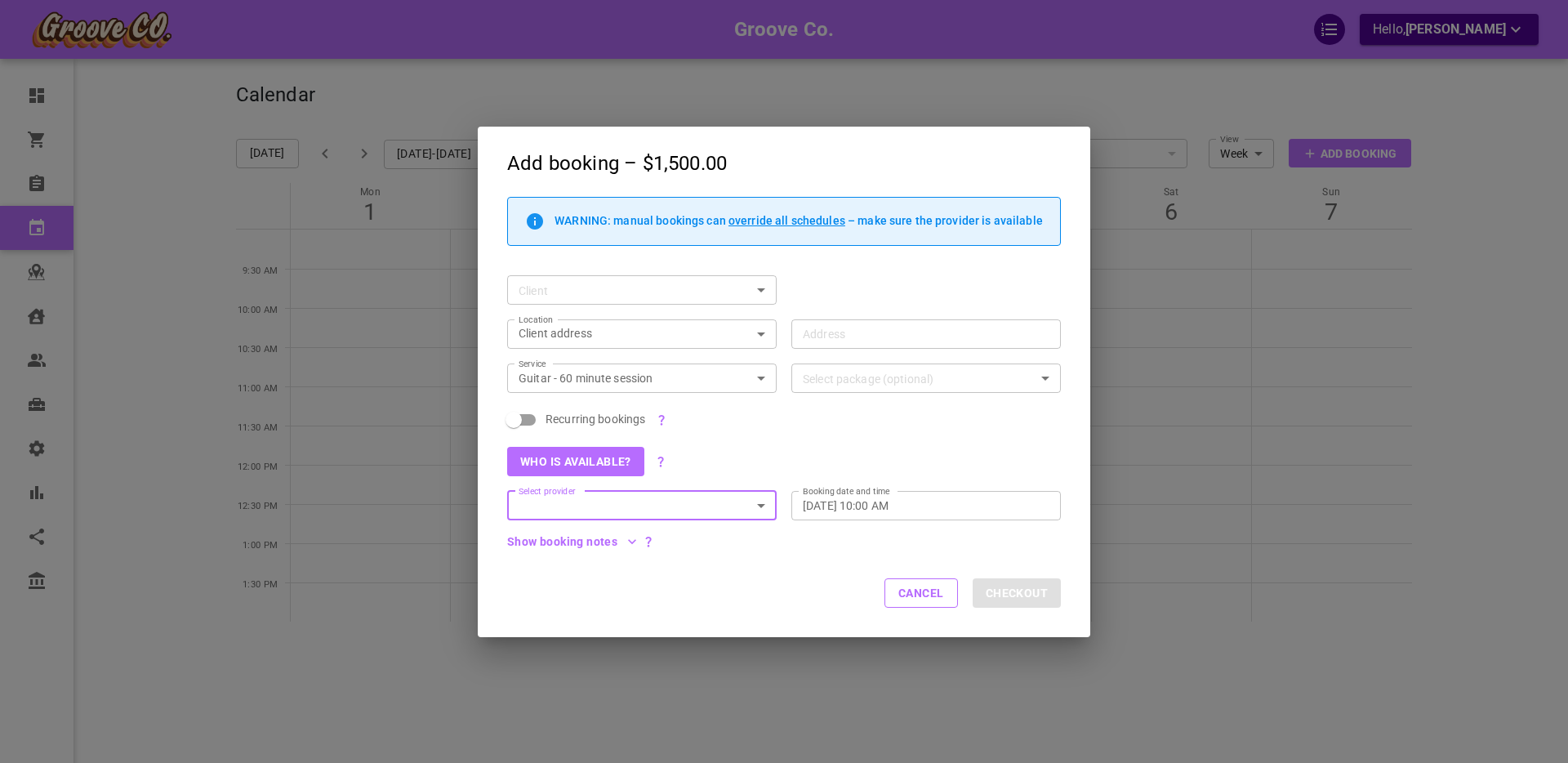
click at [803, 379] on input "Select package (optional)" at bounding box center [912, 379] width 233 height 21
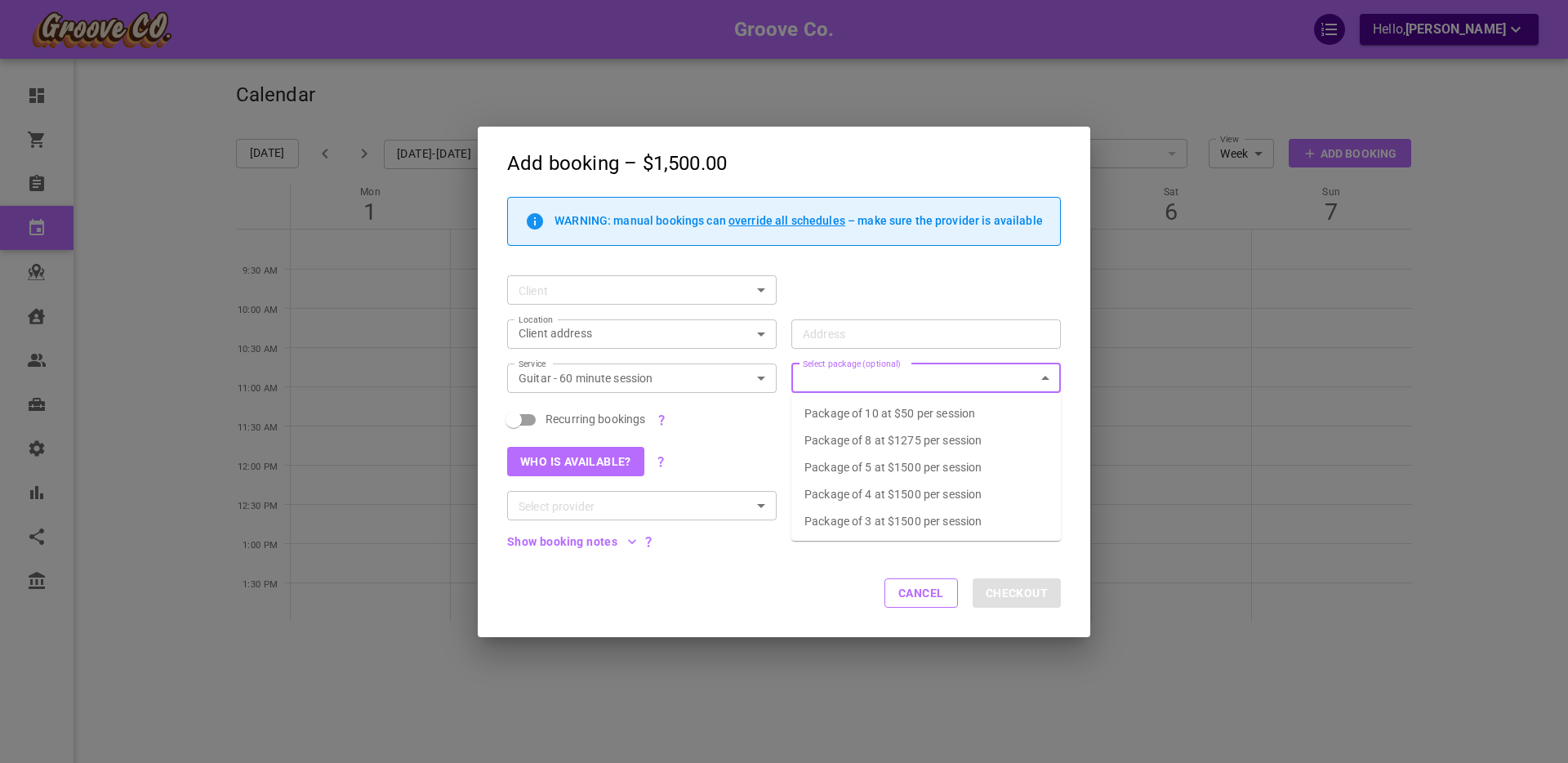
click at [839, 440] on p "Package of 8 at $1275 per session" at bounding box center [926, 440] width 244 height 13
checkbox input "true"
type input "Package of 8 at $1275 per session"
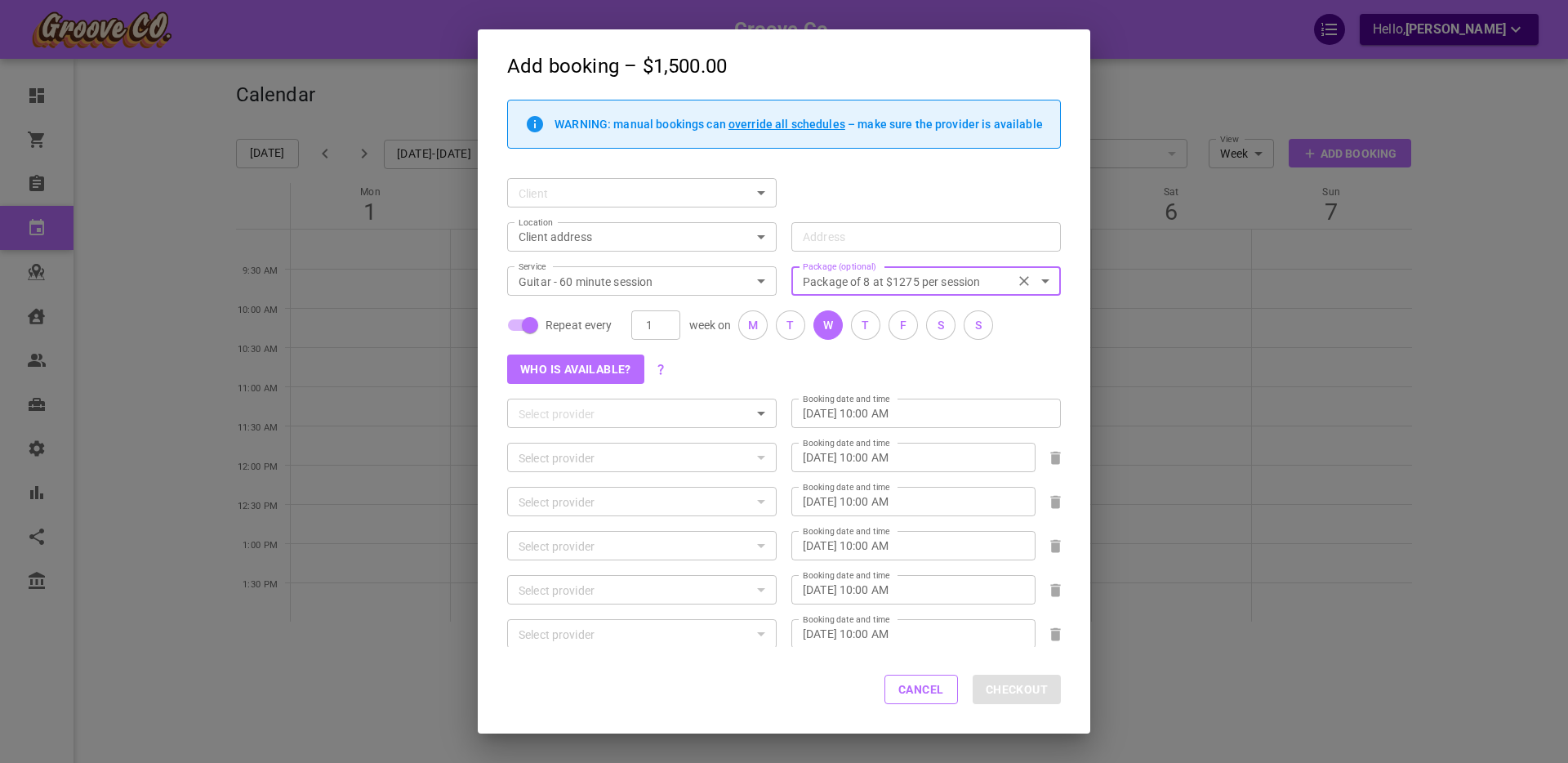
type input "[STREET_ADDRESS]"
click at [592, 188] on input "Client" at bounding box center [617, 193] width 211 height 21
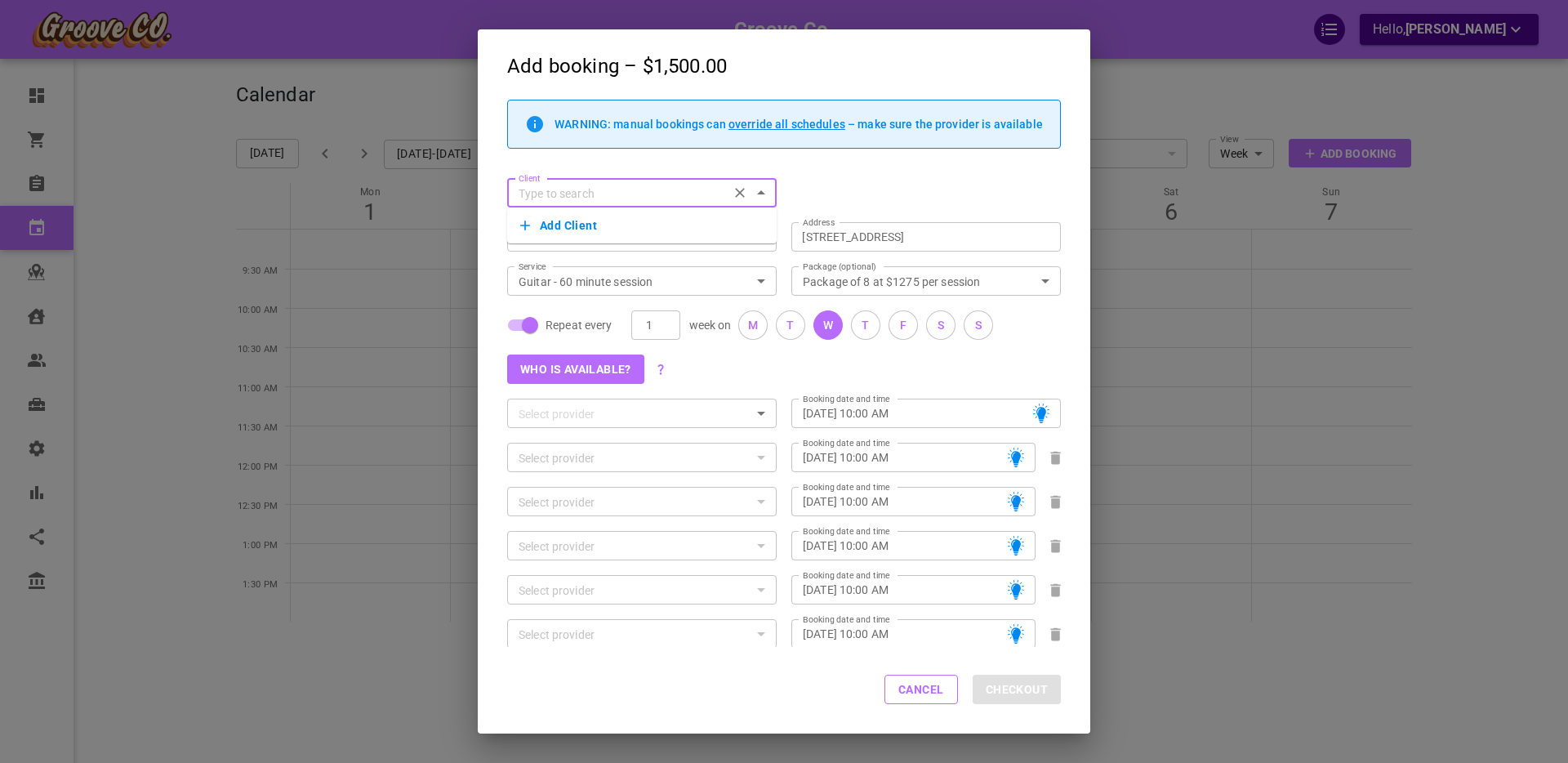
click at [560, 226] on button "Add Client" at bounding box center [642, 225] width 244 height 23
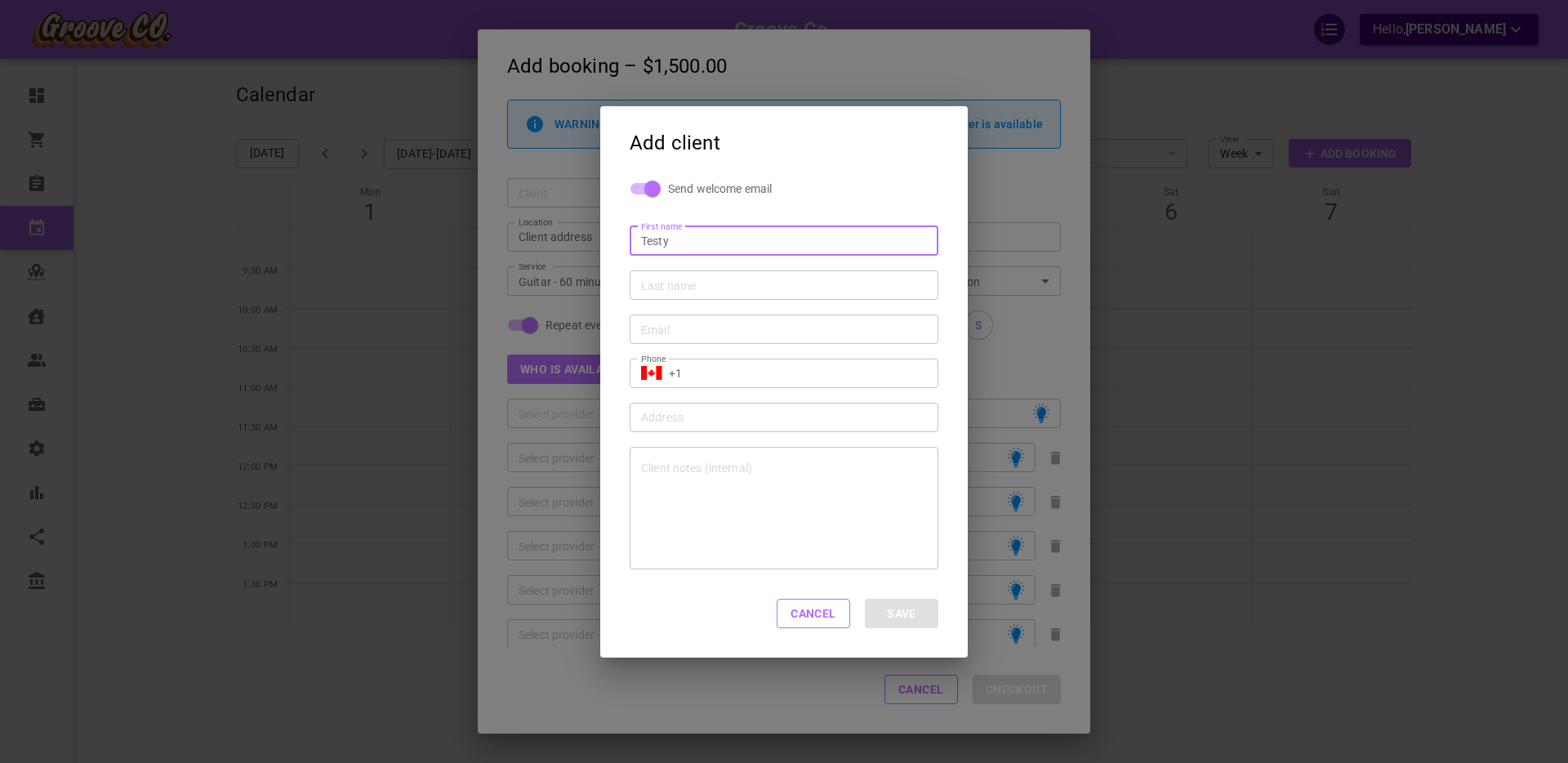
type input "Testy"
type input "McTestaaa"
type input "[EMAIL_ADDRESS][DOMAIN_NAME]"
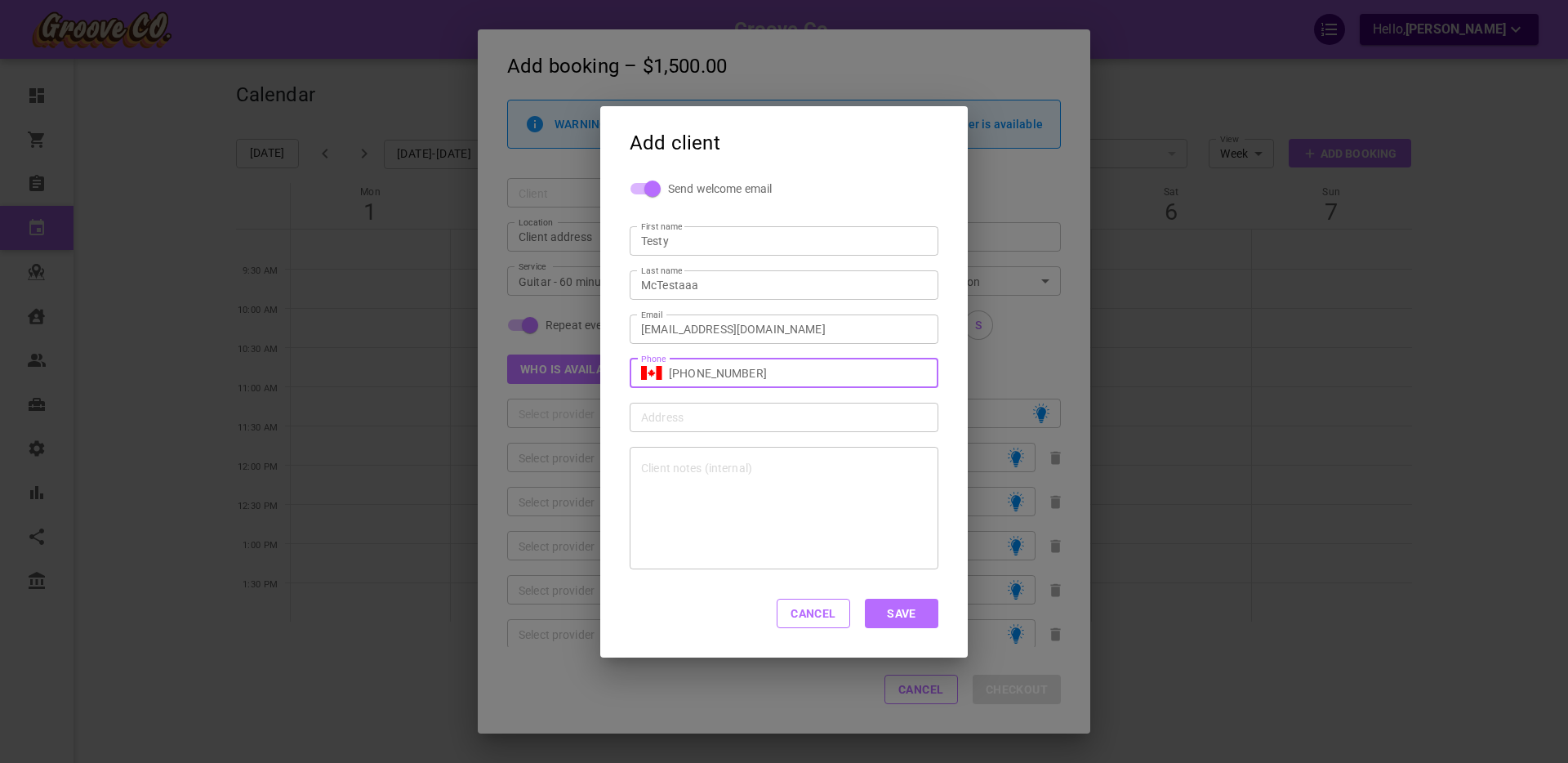
type input "[PHONE_NUMBER]"
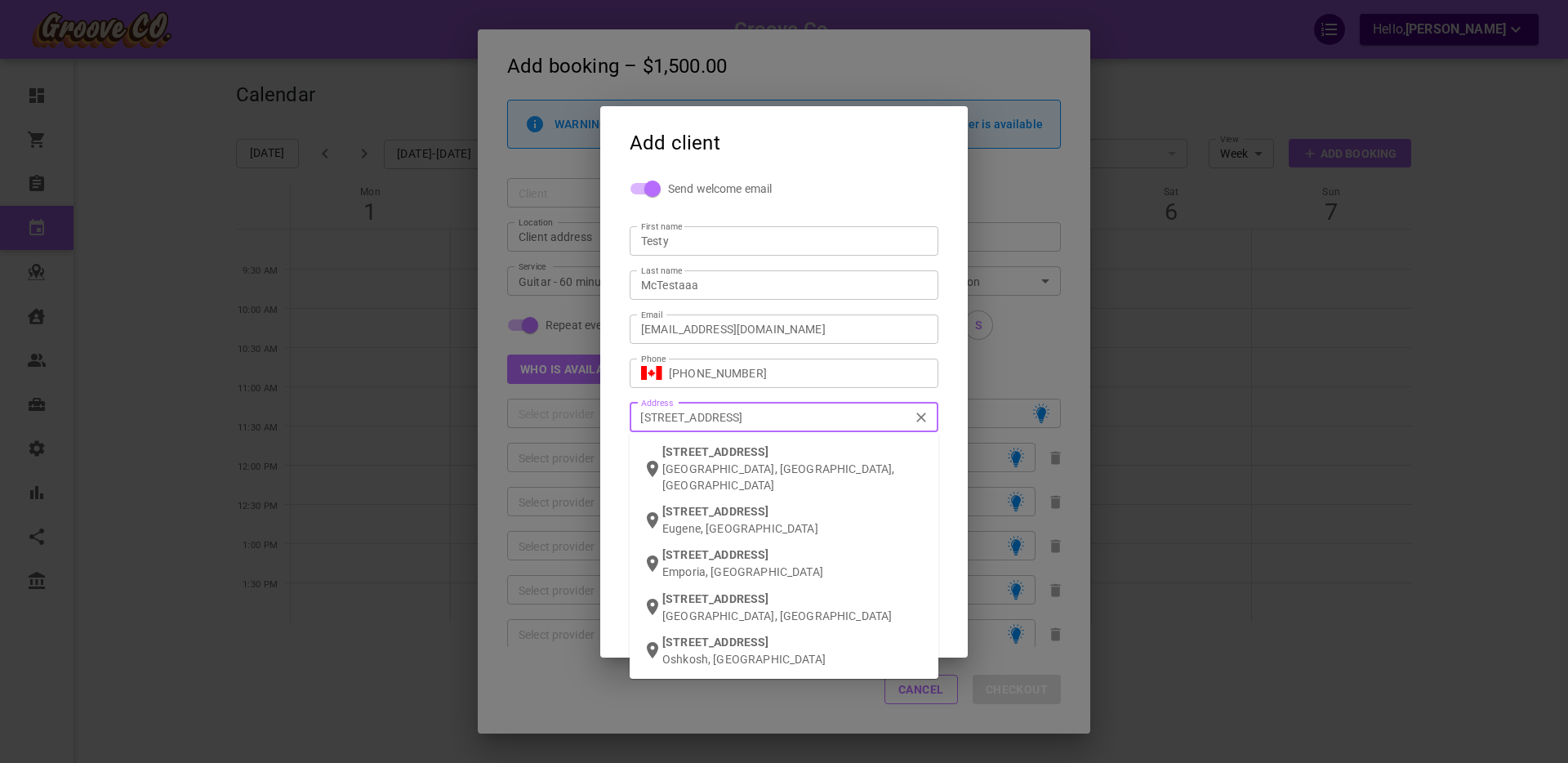
type input "876 w 18th ave van"
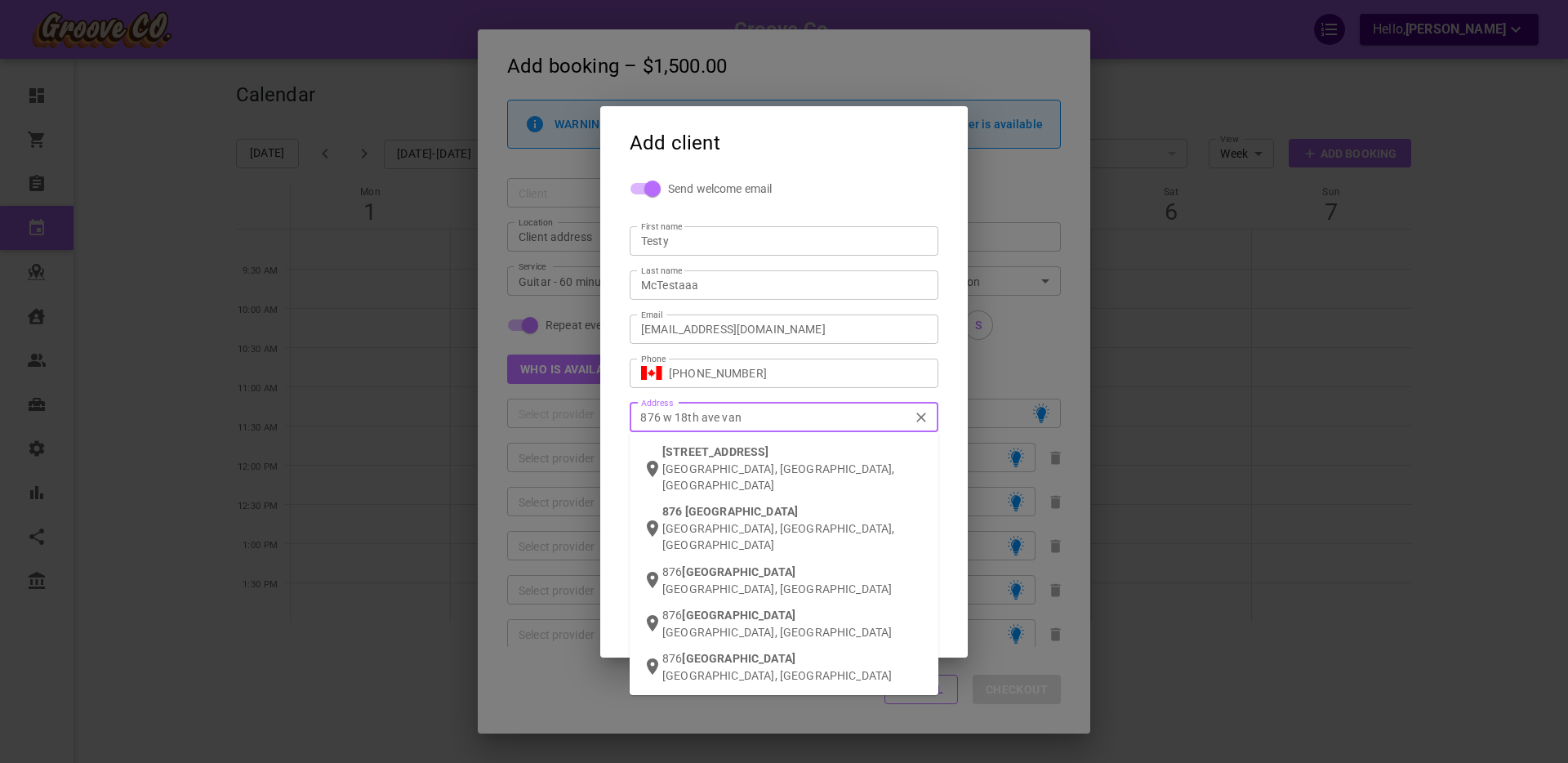
click at [726, 449] on span "[STREET_ADDRESS]" at bounding box center [716, 451] width 107 height 13
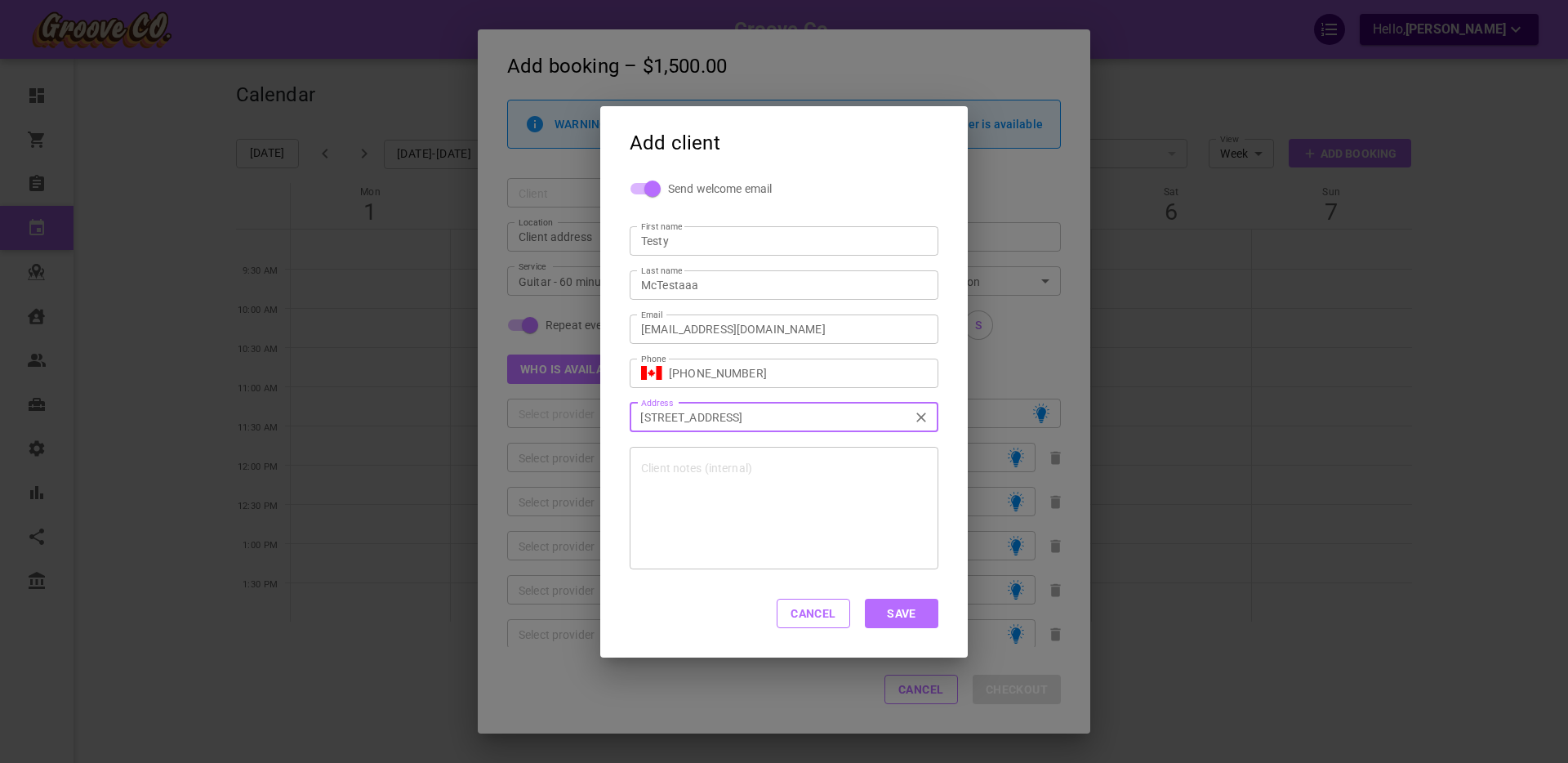
type input "[STREET_ADDRESS]"
click at [903, 613] on button "Save" at bounding box center [901, 613] width 74 height 30
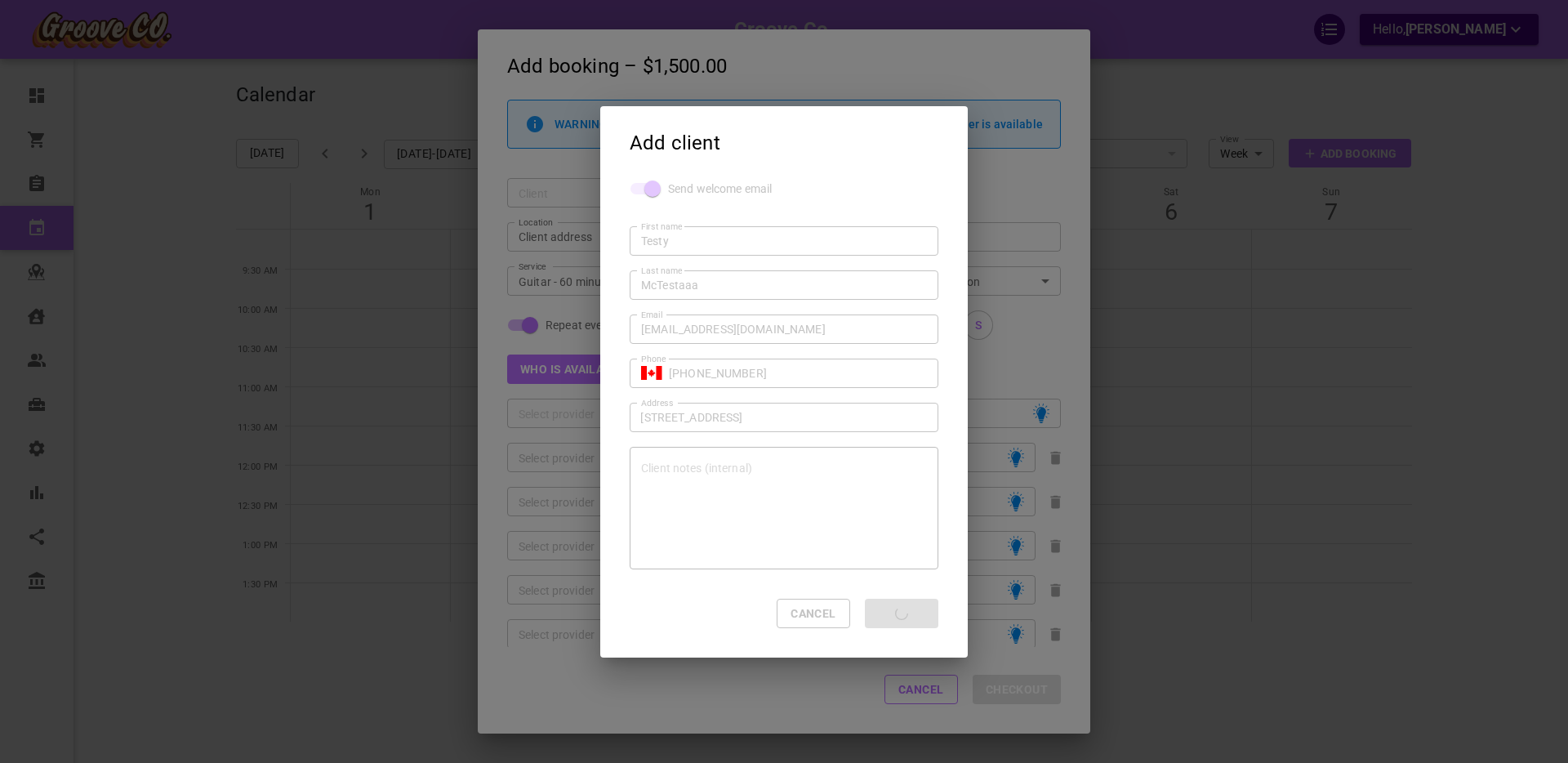
type input "Testy McTestaaa"
type input "+1"
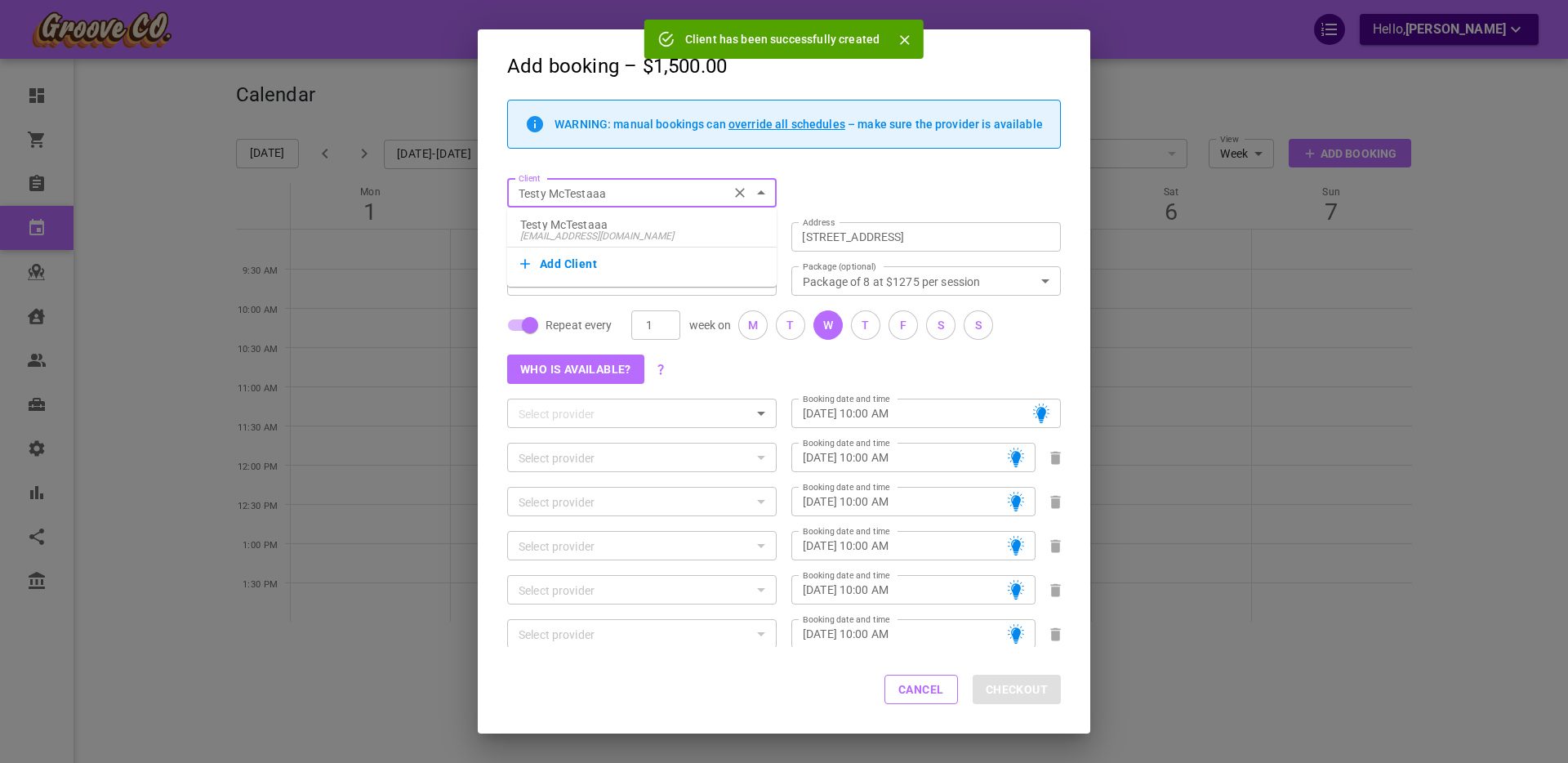
type input "[STREET_ADDRESS]"
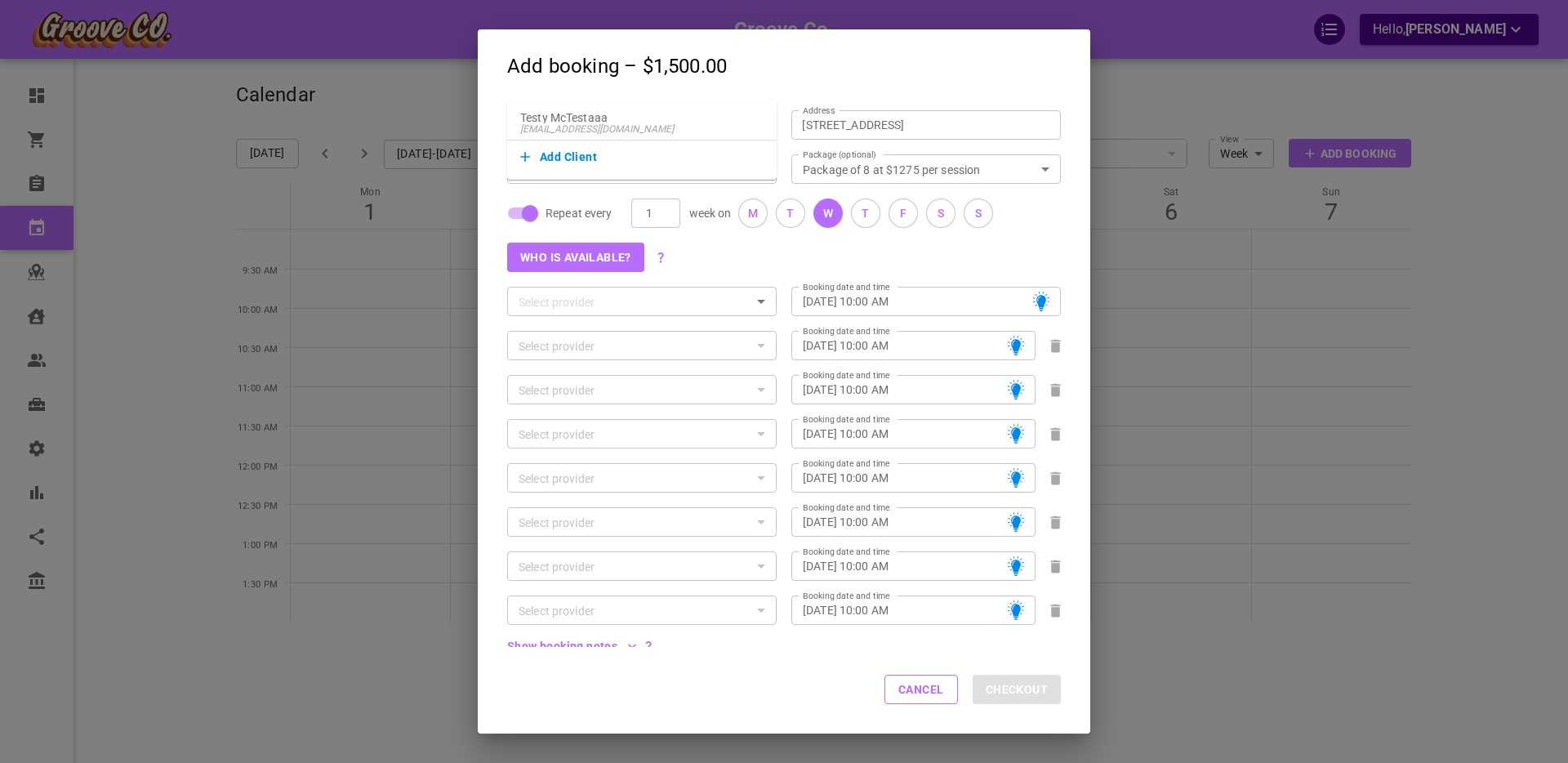
scroll to position [120, 0]
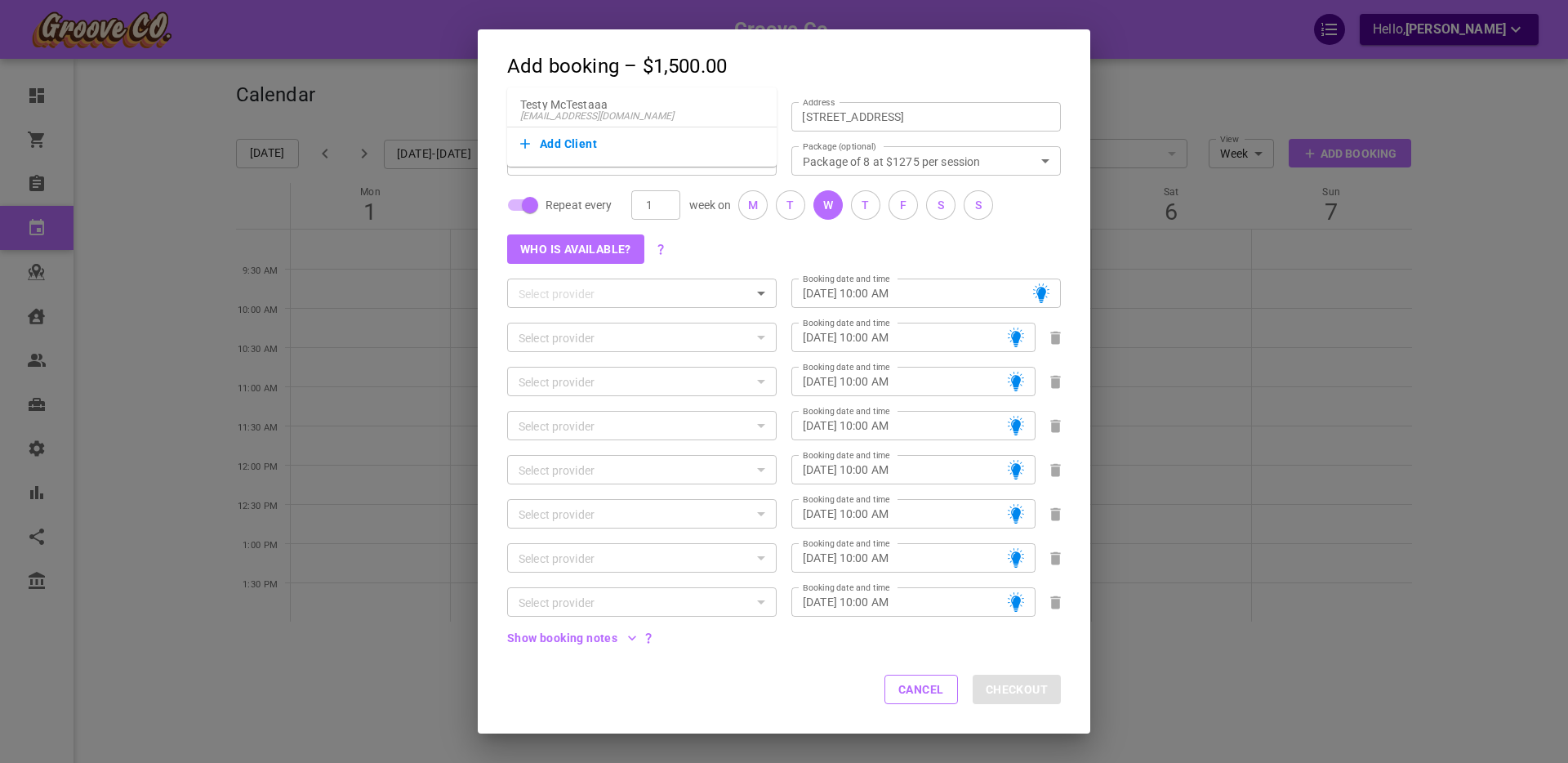
click at [934, 691] on button "Cancel" at bounding box center [921, 689] width 74 height 30
checkbox input "false"
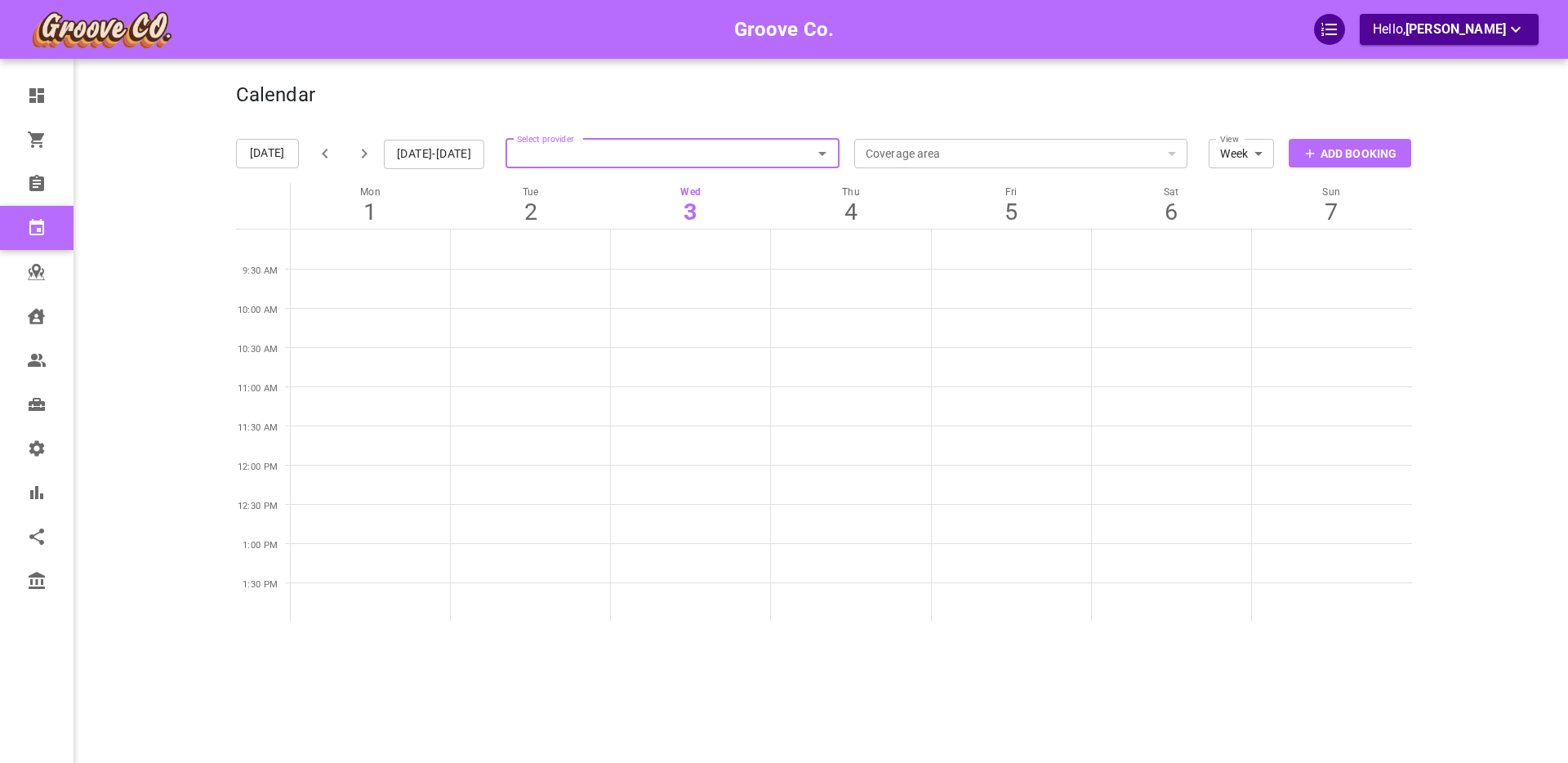
scroll to position [0, 0]
click at [1348, 161] on p "Add Booking" at bounding box center [1358, 153] width 76 height 17
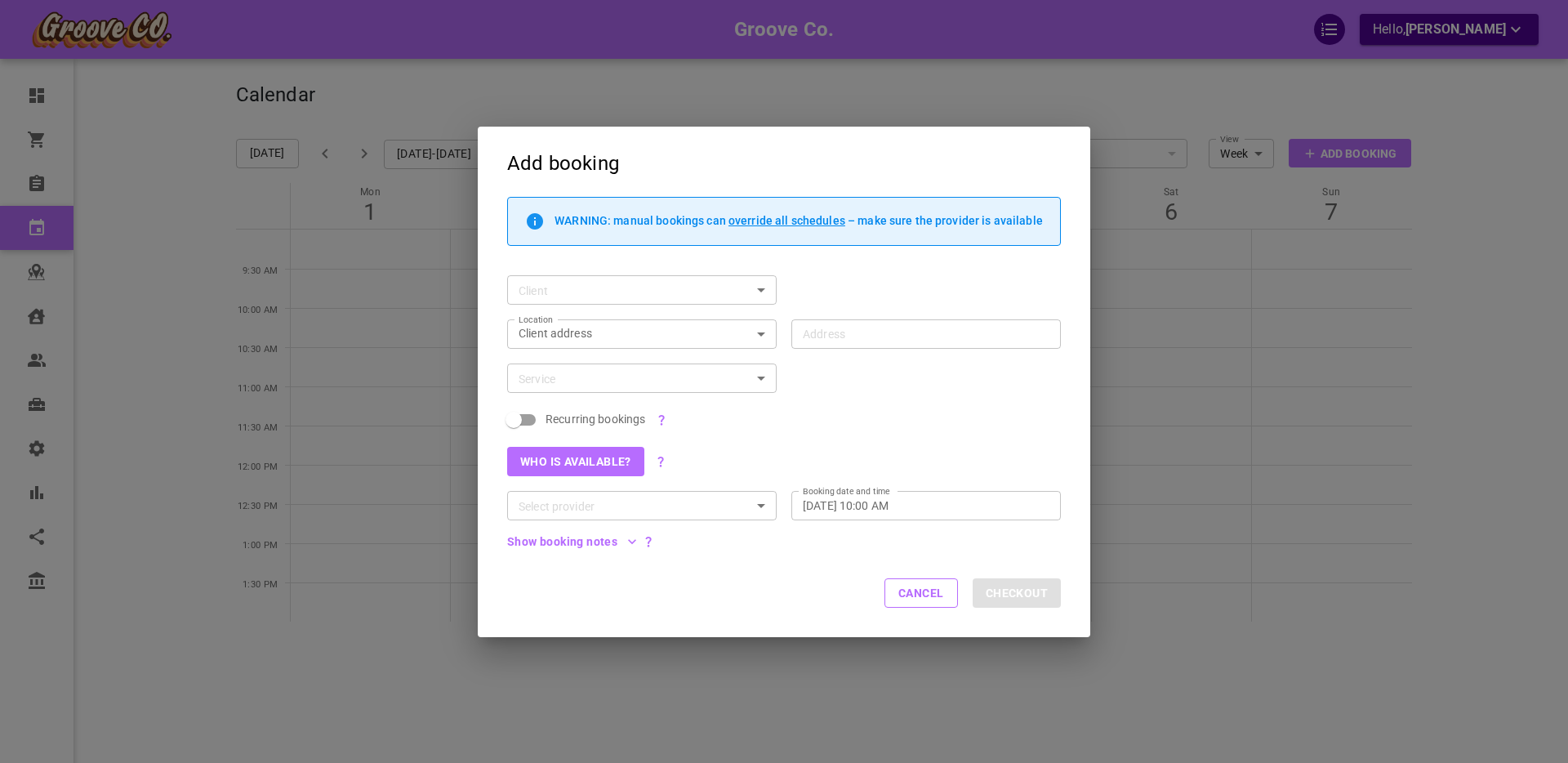
click at [852, 401] on div "Recurring bookings" at bounding box center [776, 412] width 568 height 39
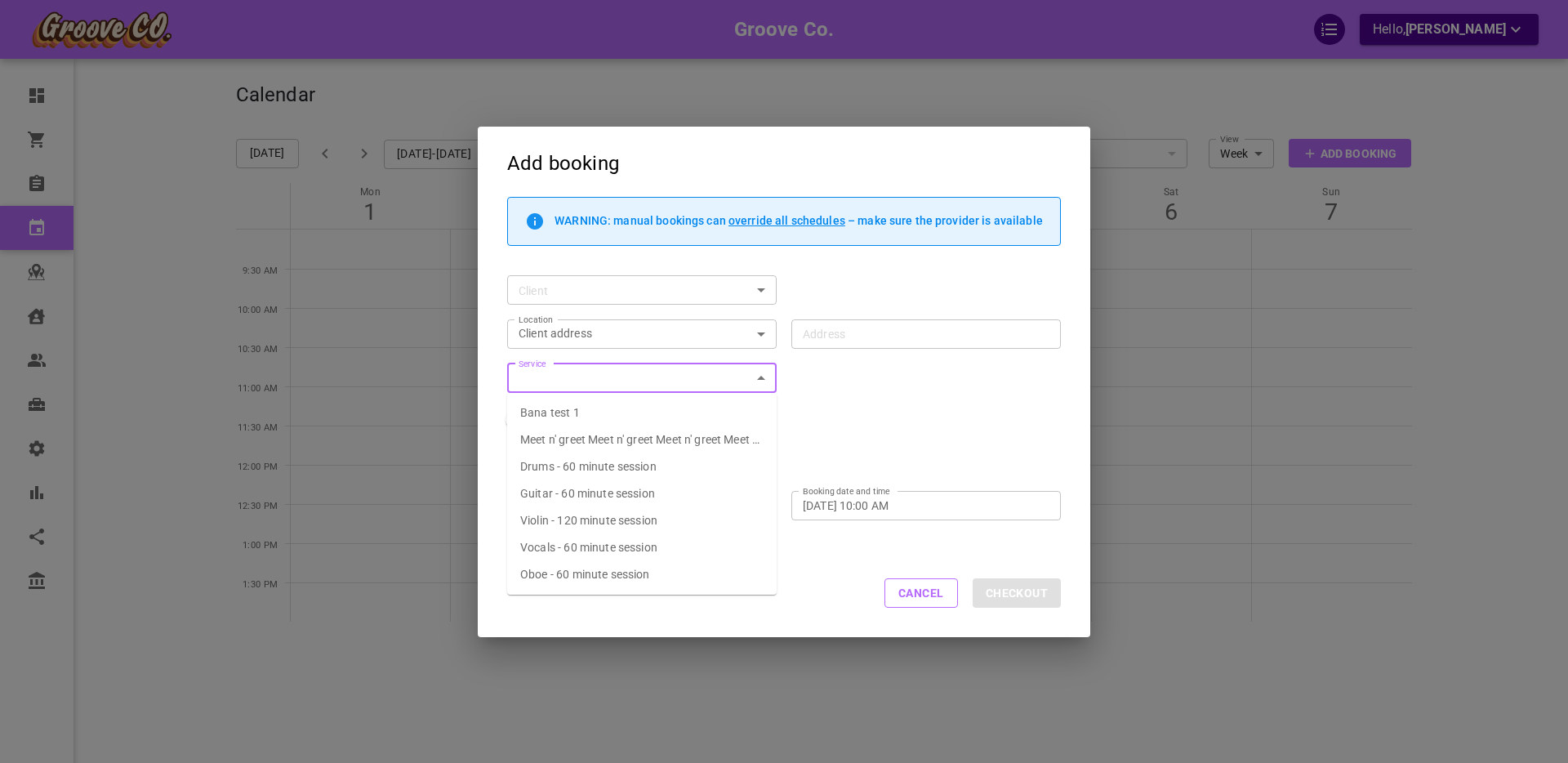
click at [583, 382] on input "Service" at bounding box center [628, 379] width 233 height 21
click at [592, 468] on span "Drums - 60 minute session" at bounding box center [589, 465] width 136 height 13
type input "Drums - 60 minute session"
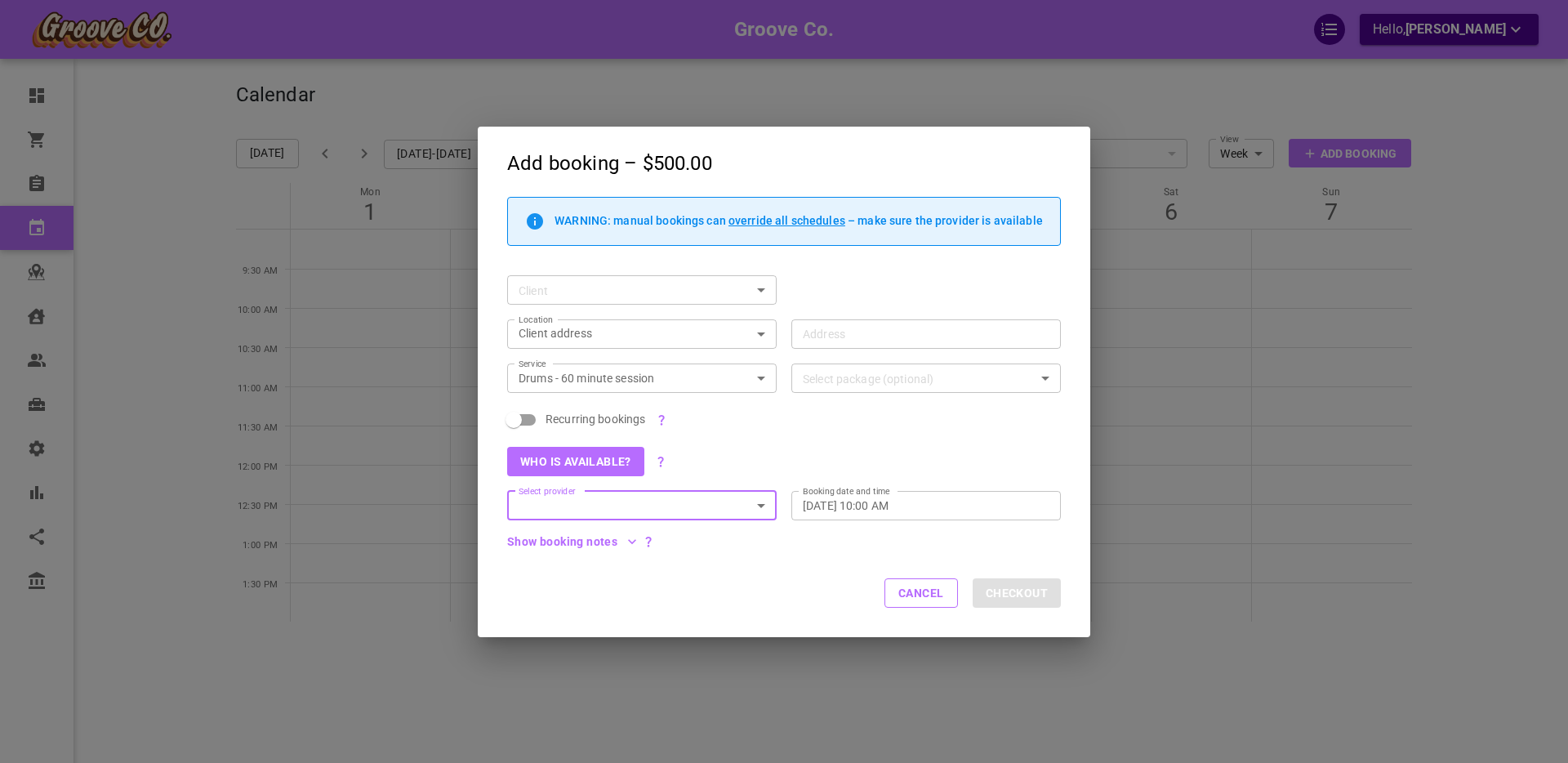
click at [852, 371] on div "Select package (optional) Select package (optional)" at bounding box center [925, 379] width 269 height 30
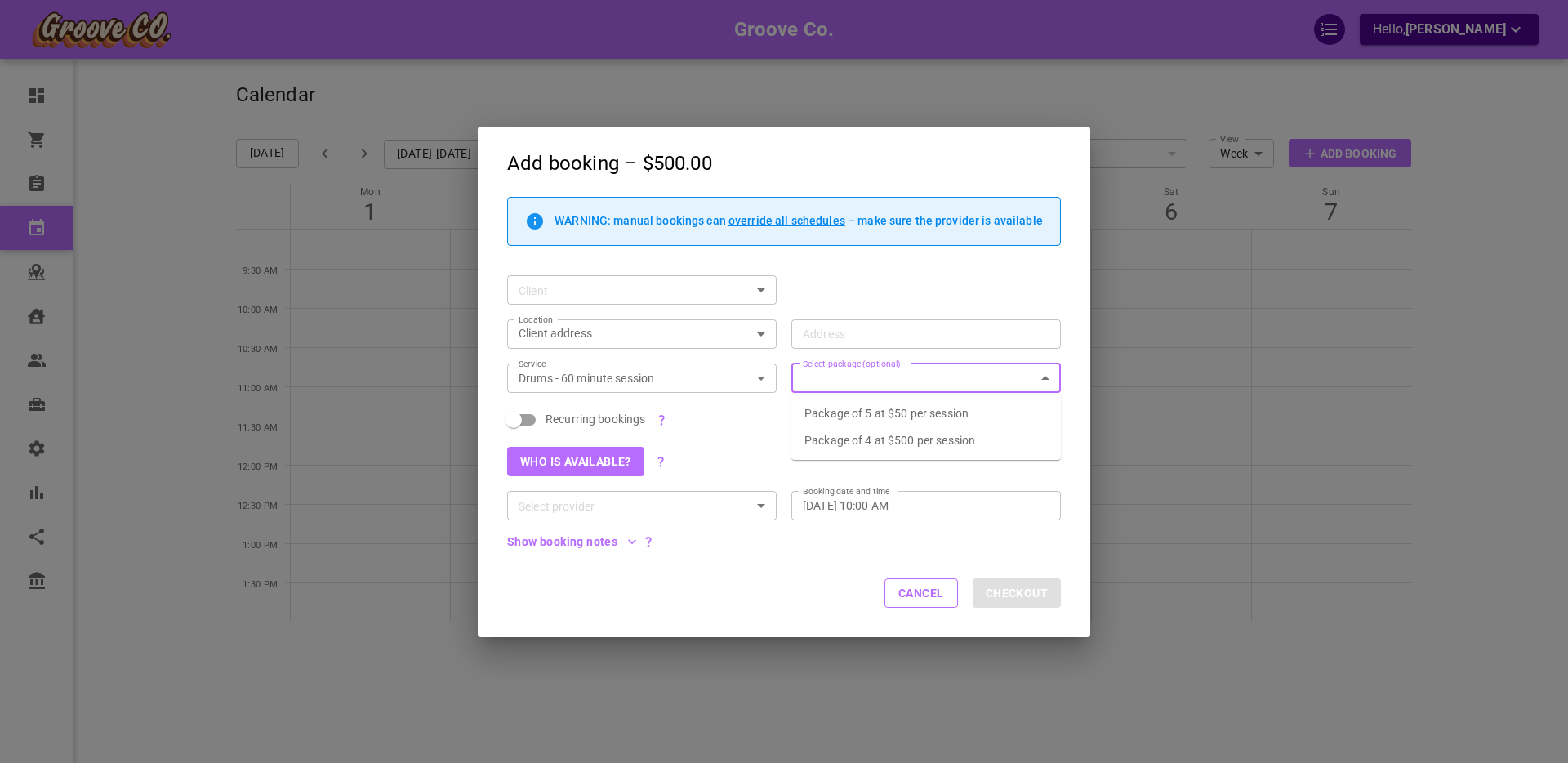
click at [861, 415] on p "Package of 5 at $50 per session" at bounding box center [926, 412] width 244 height 13
checkbox input "true"
type input "Package of 5 at $50 per session"
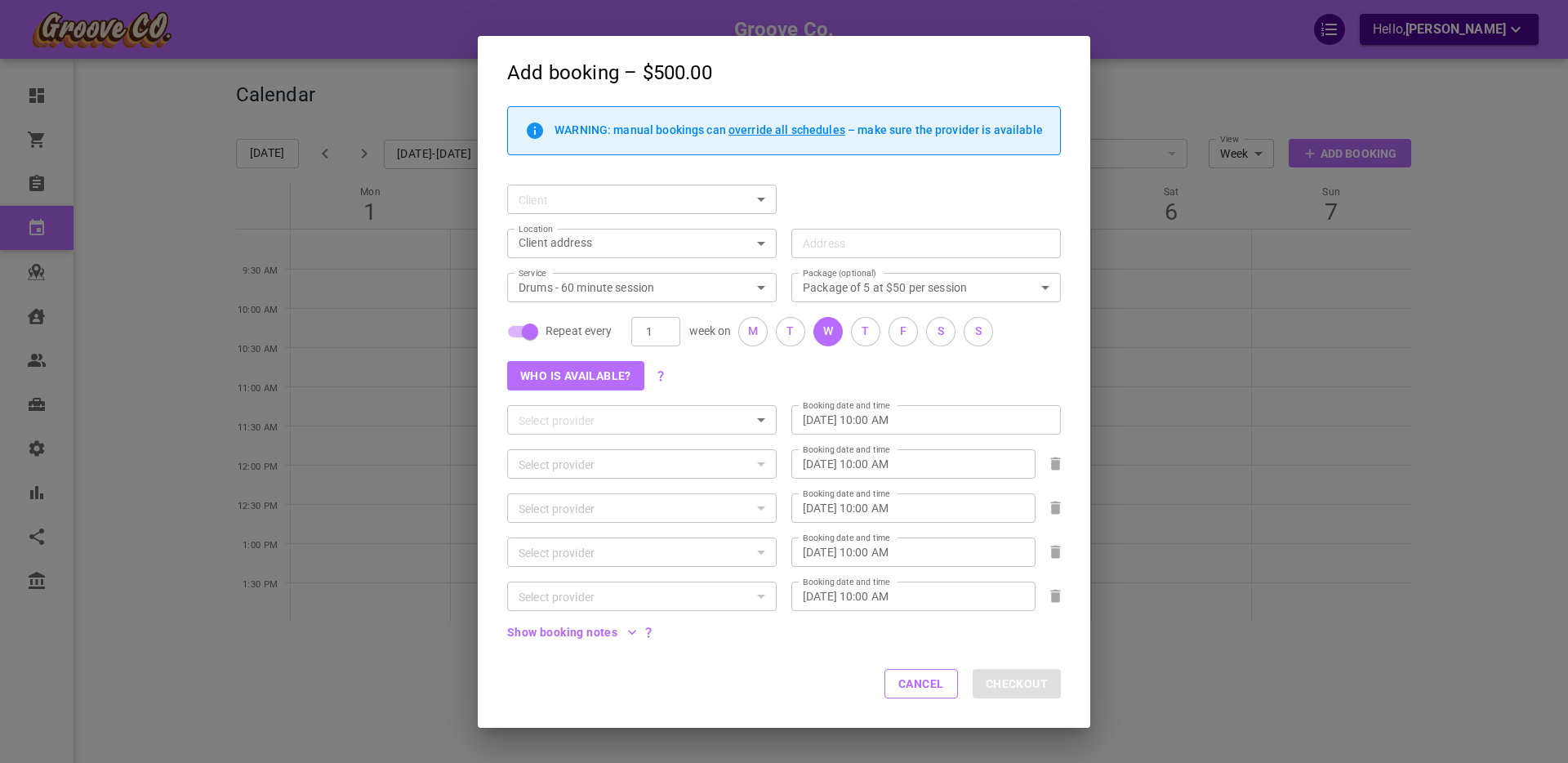
click at [525, 328] on input "Repeat every" at bounding box center [530, 331] width 93 height 31
checkbox input "false"
